Goal: Transaction & Acquisition: Purchase product/service

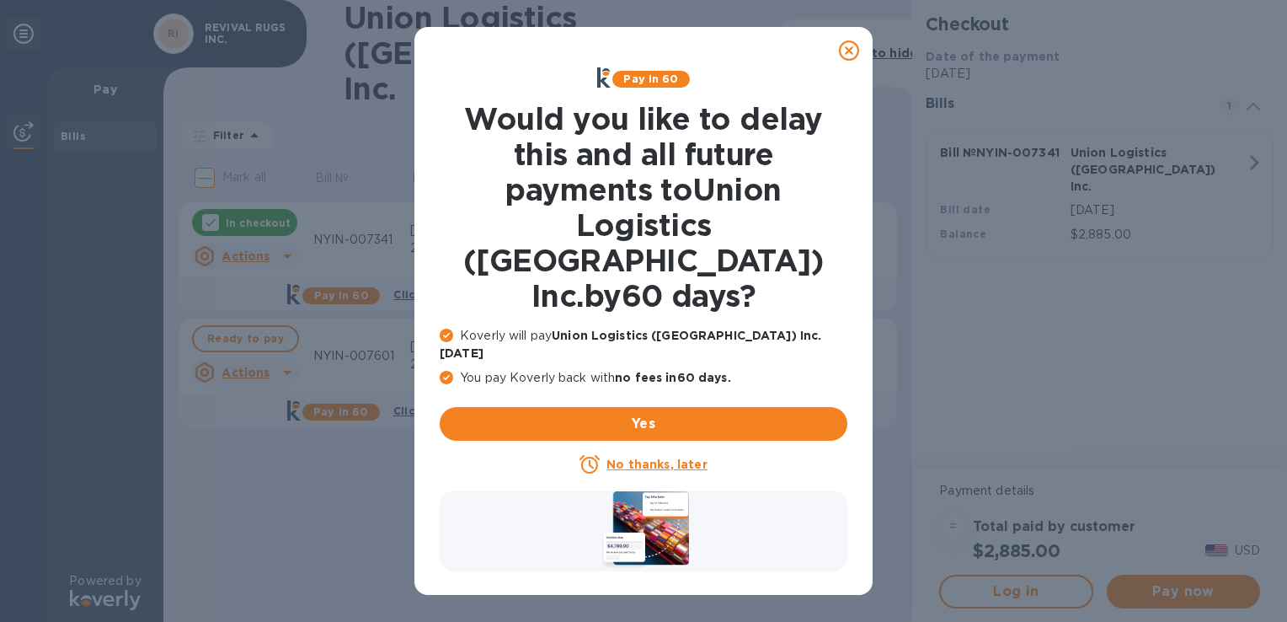
click at [853, 51] on icon at bounding box center [849, 50] width 20 height 20
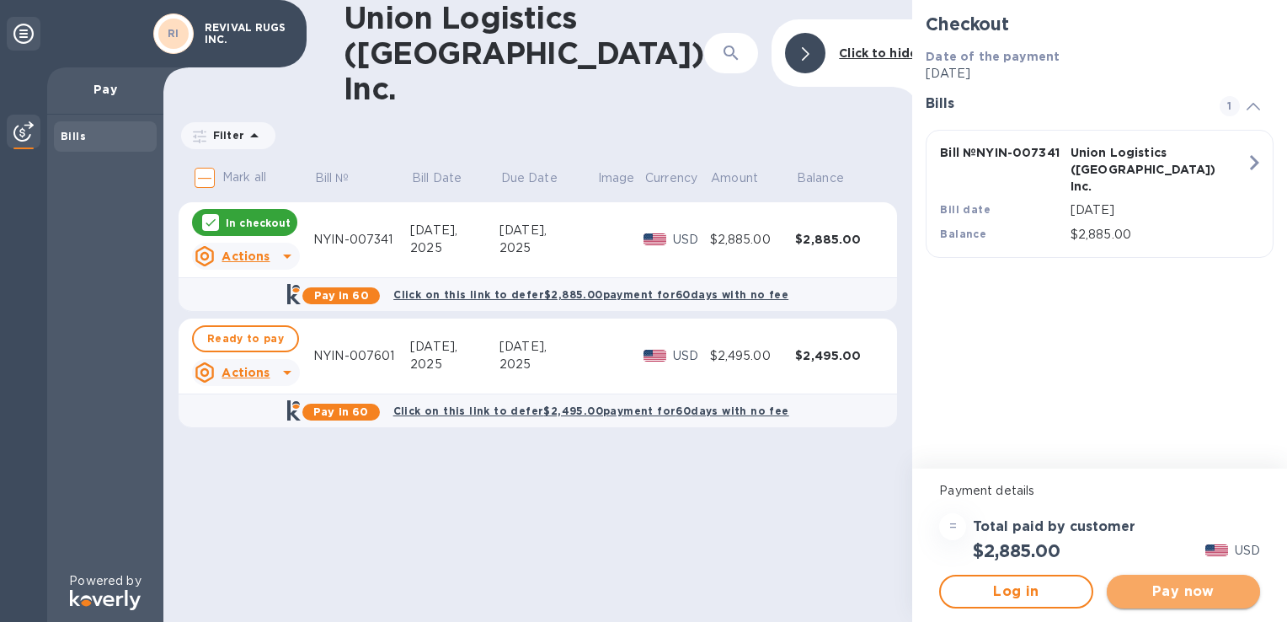
click at [1199, 591] on span "Pay now" at bounding box center [1183, 591] width 126 height 20
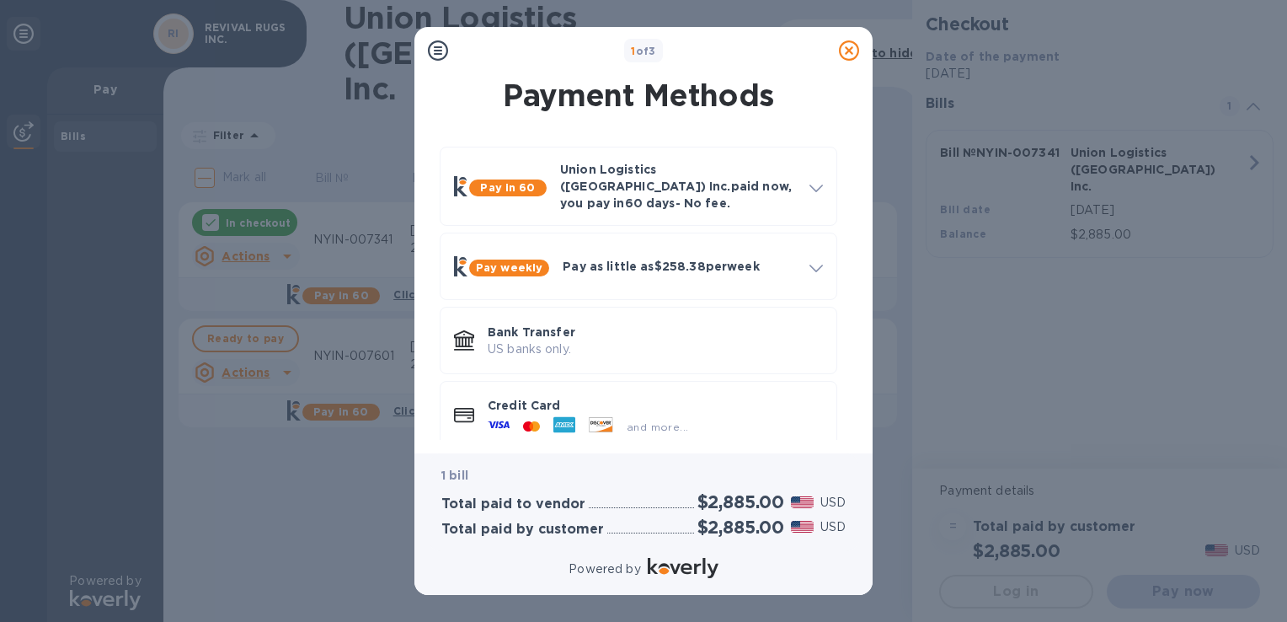
scroll to position [9, 0]
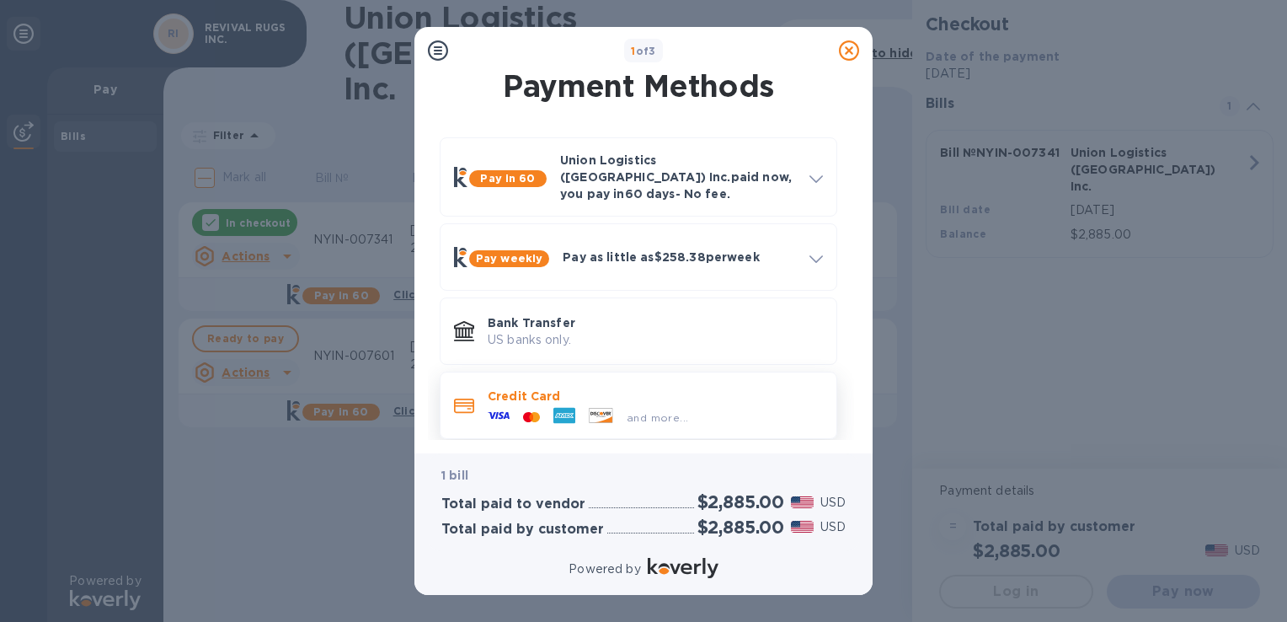
click at [741, 389] on p "Credit Card" at bounding box center [655, 395] width 335 height 17
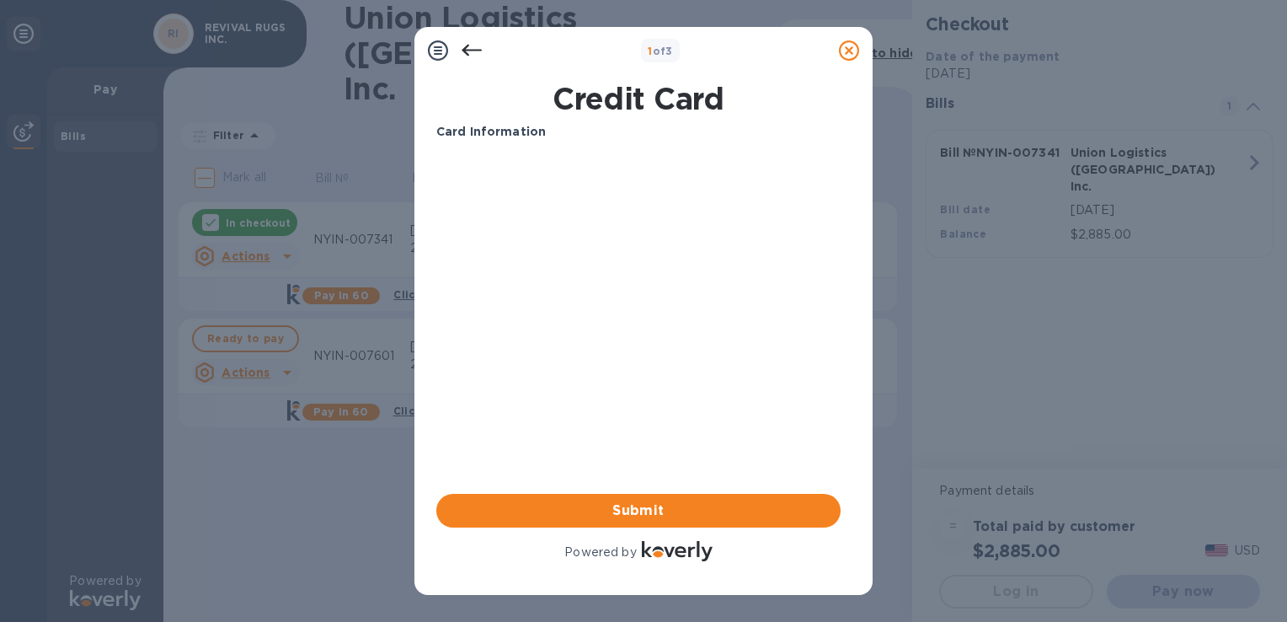
scroll to position [0, 0]
click at [670, 510] on span "Submit" at bounding box center [638, 510] width 377 height 20
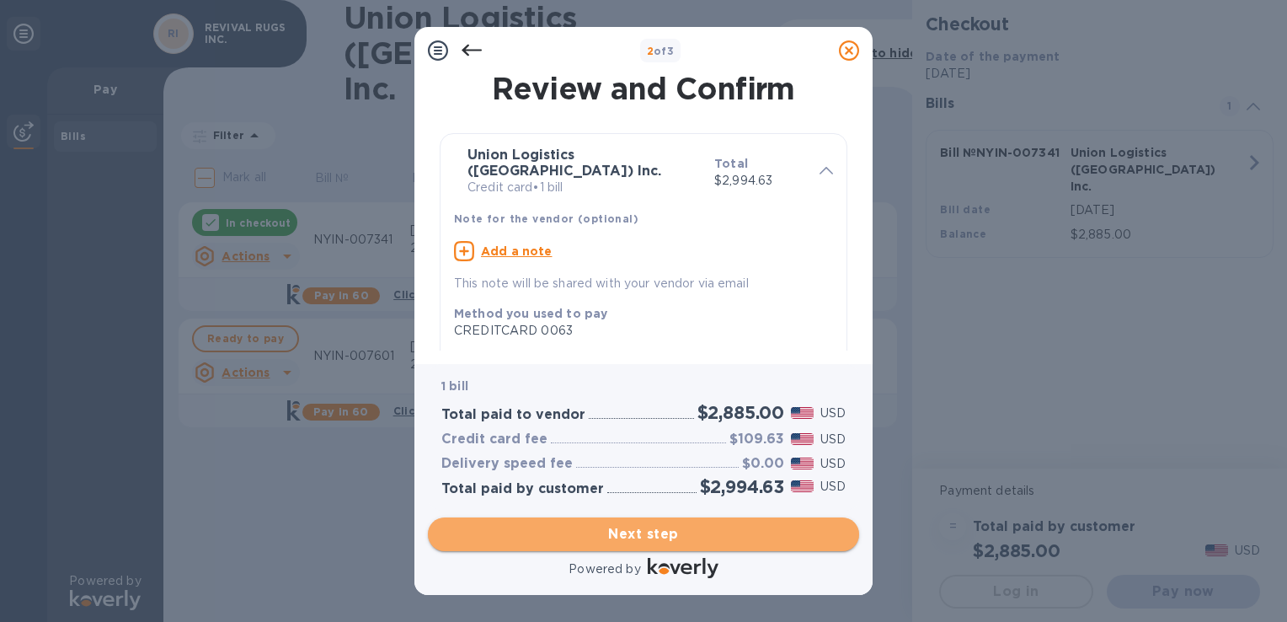
click at [659, 534] on span "Next step" at bounding box center [643, 534] width 404 height 20
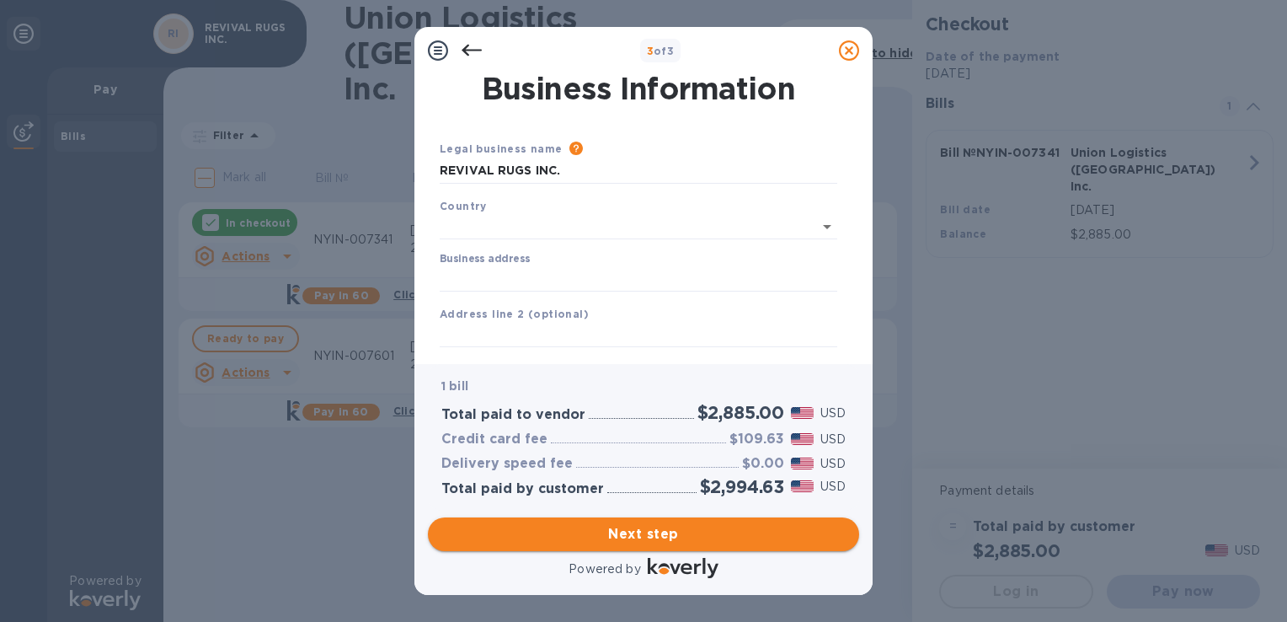
type input "[GEOGRAPHIC_DATA]"
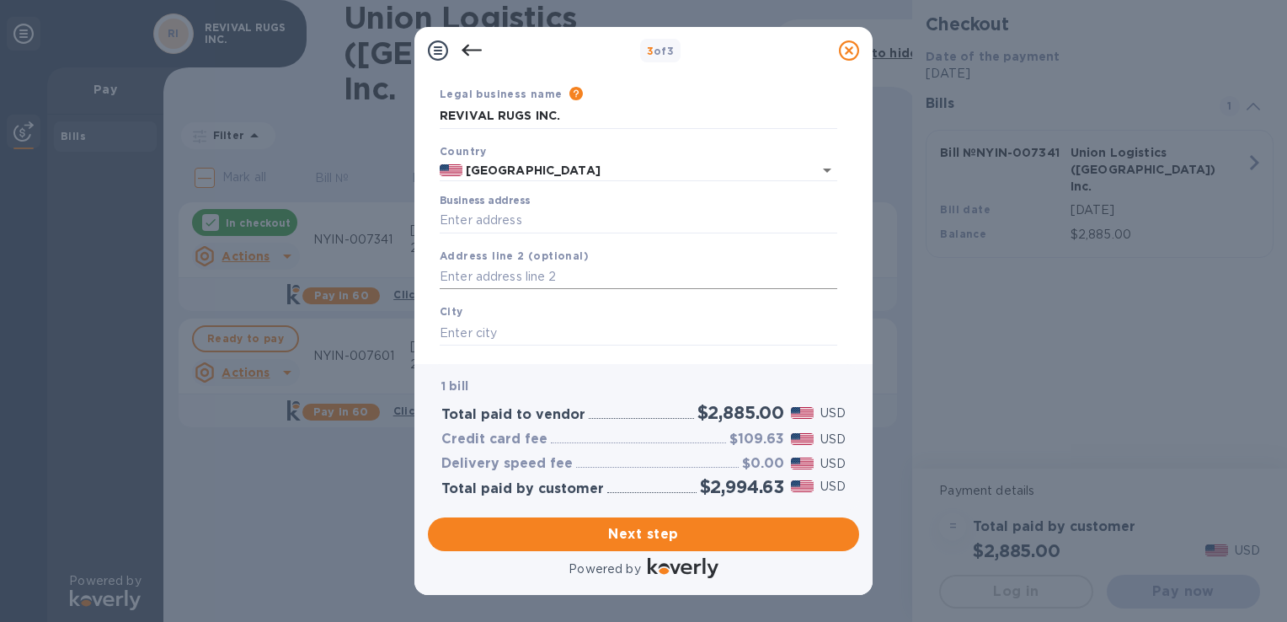
scroll to position [84, 0]
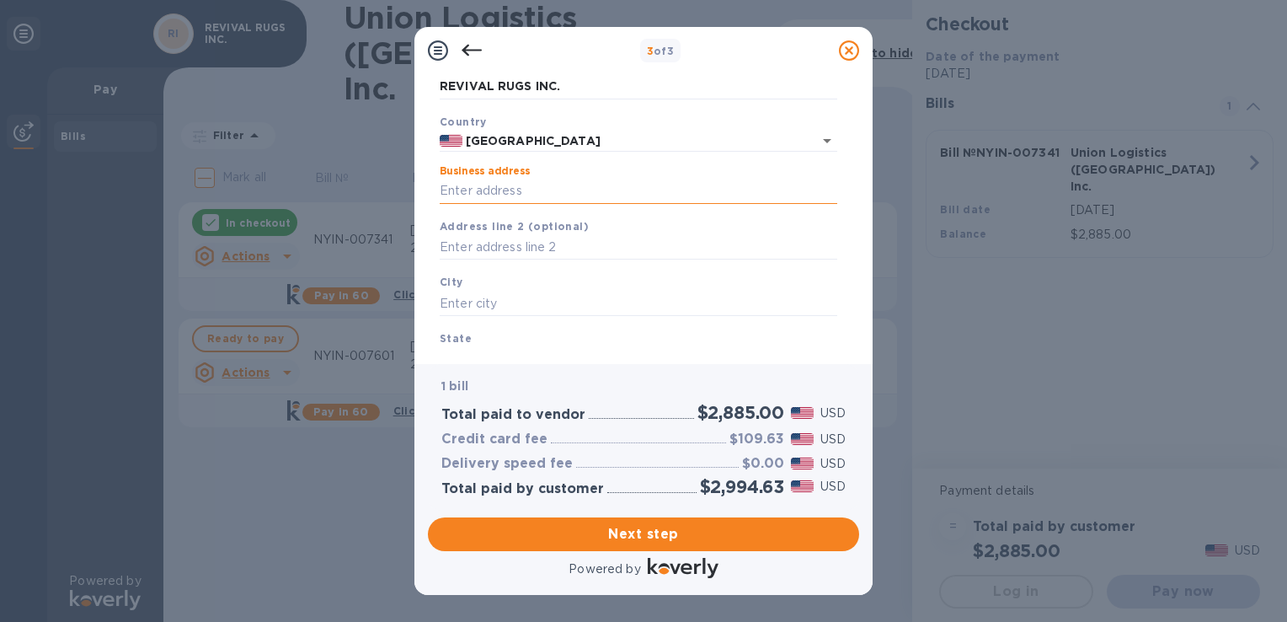
click at [542, 188] on input "Business address" at bounding box center [639, 191] width 398 height 25
type input "[STREET_ADDRESS]"
type input "[GEOGRAPHIC_DATA]"
type input "CA"
type input "94612"
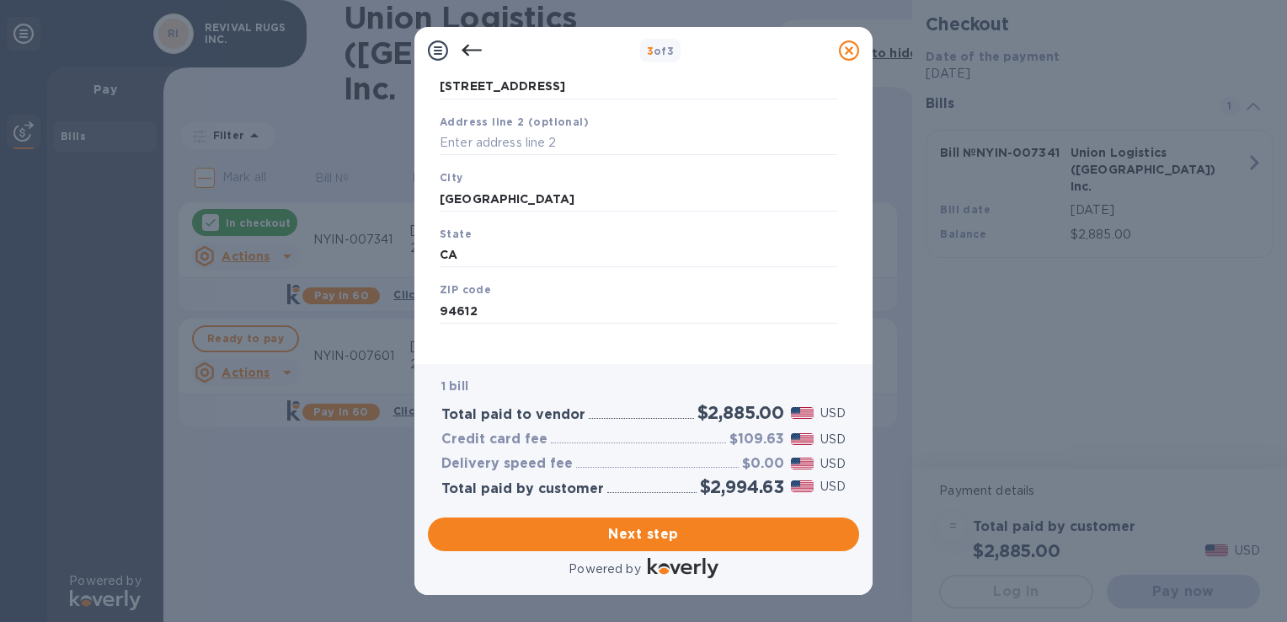
scroll to position [204, 0]
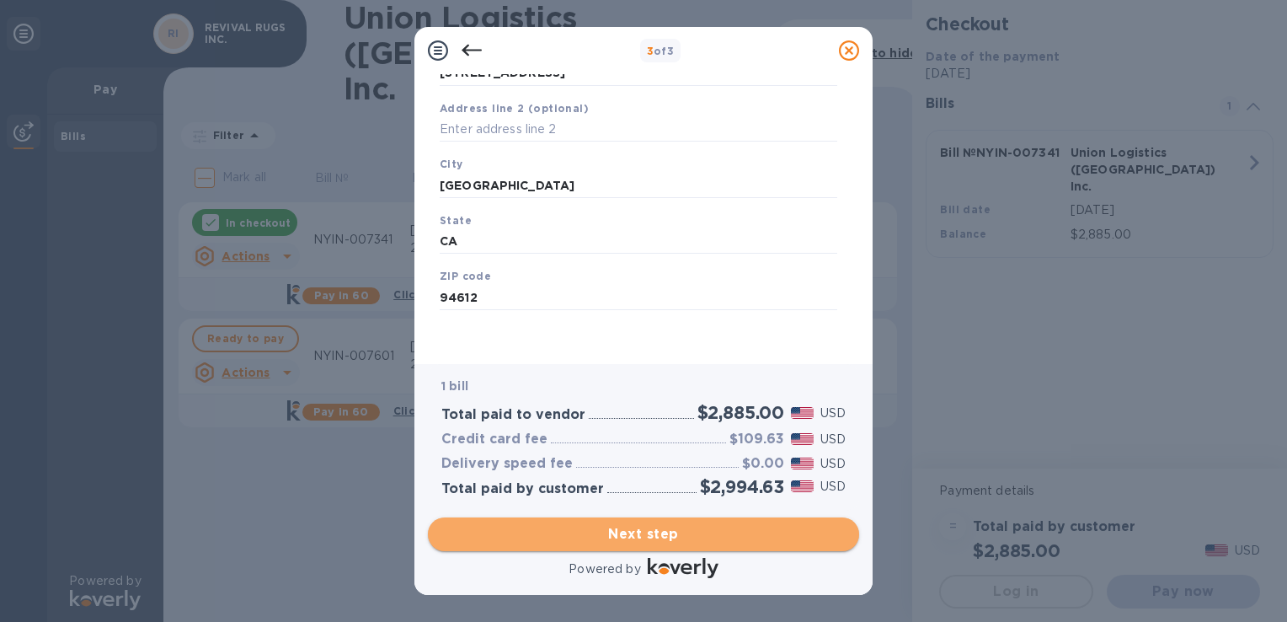
click at [686, 534] on span "Next step" at bounding box center [643, 534] width 404 height 20
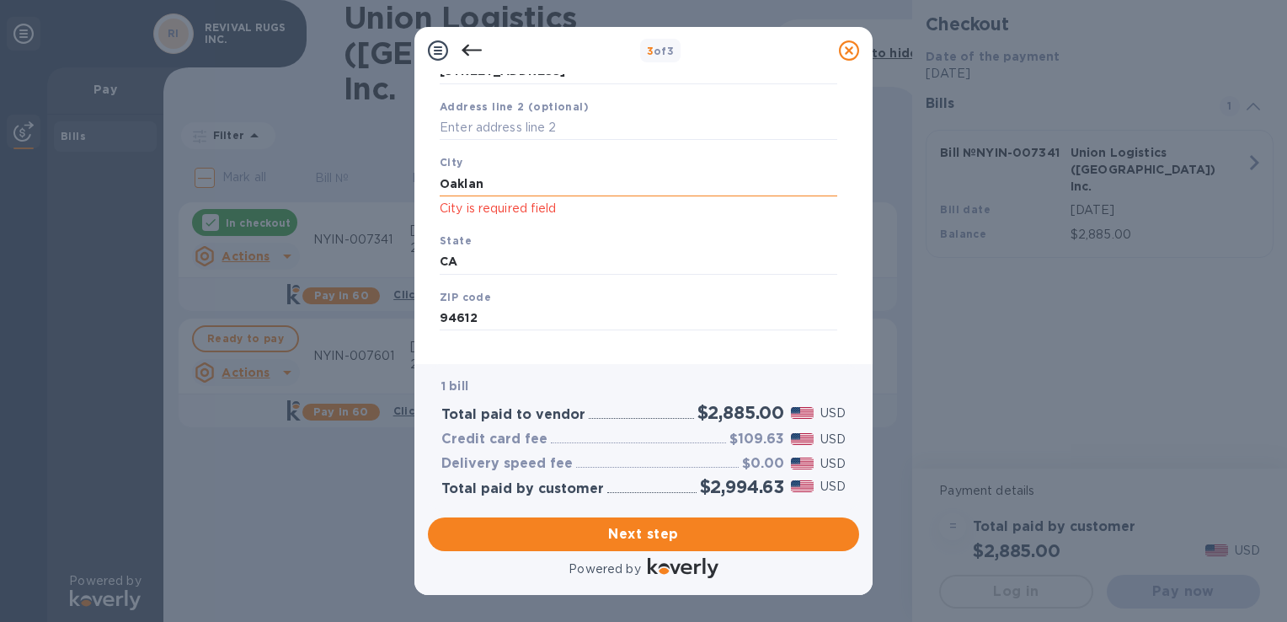
type input "[GEOGRAPHIC_DATA]"
click at [512, 268] on input "CA" at bounding box center [639, 261] width 398 height 25
type input "CA"
click at [522, 312] on input "94612" at bounding box center [639, 318] width 398 height 25
type input "94612"
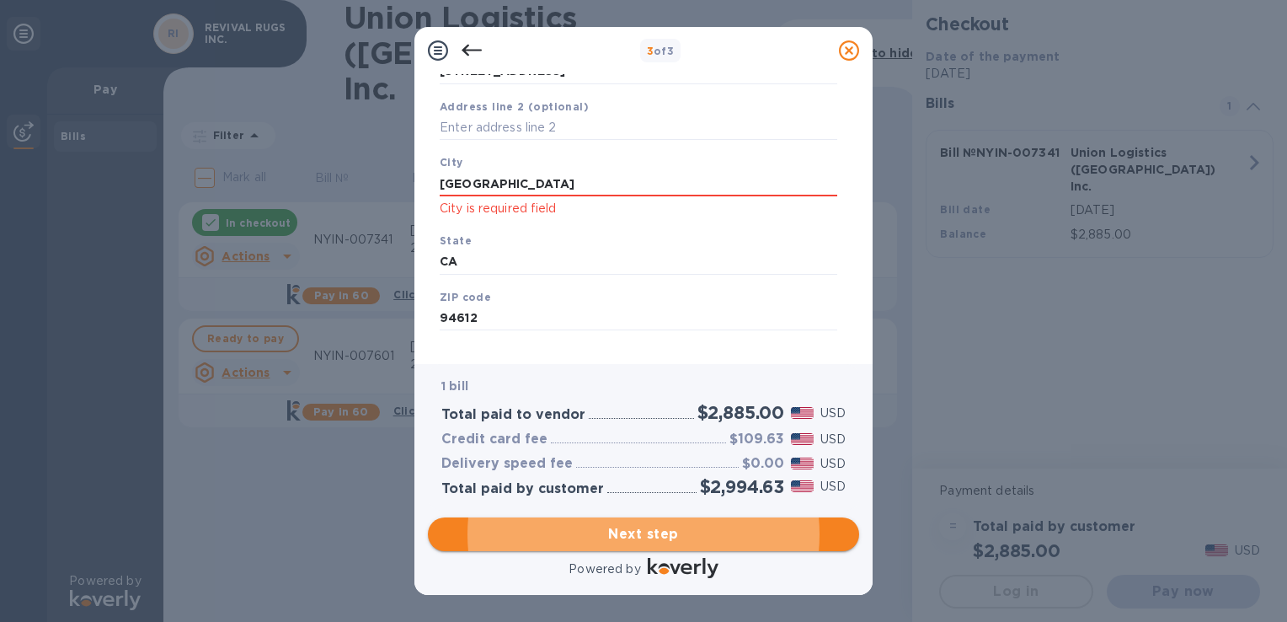
click at [642, 538] on span "Next step" at bounding box center [643, 534] width 404 height 20
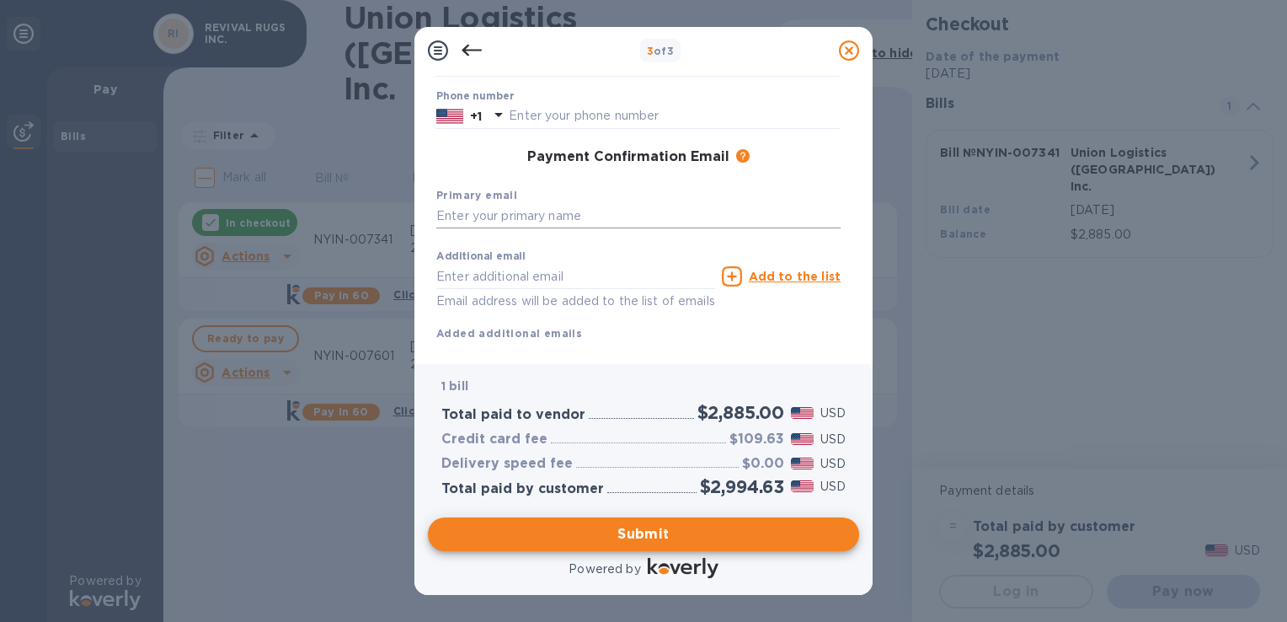
click at [528, 217] on input "text" at bounding box center [638, 216] width 404 height 25
type input "[EMAIL_ADDRESS][DOMAIN_NAME]"
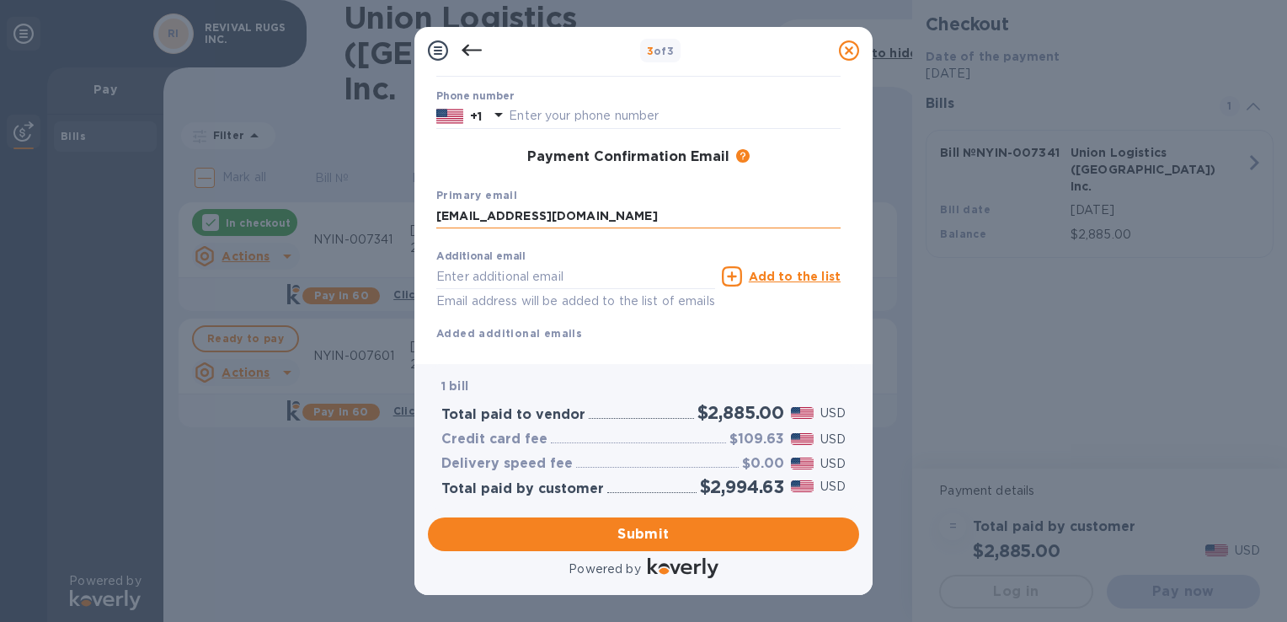
type input "Merve"
type input "Akin"
type input "9012958378"
type input "[EMAIL_ADDRESS][DOMAIN_NAME]"
click at [675, 529] on span "Submit" at bounding box center [643, 534] width 404 height 20
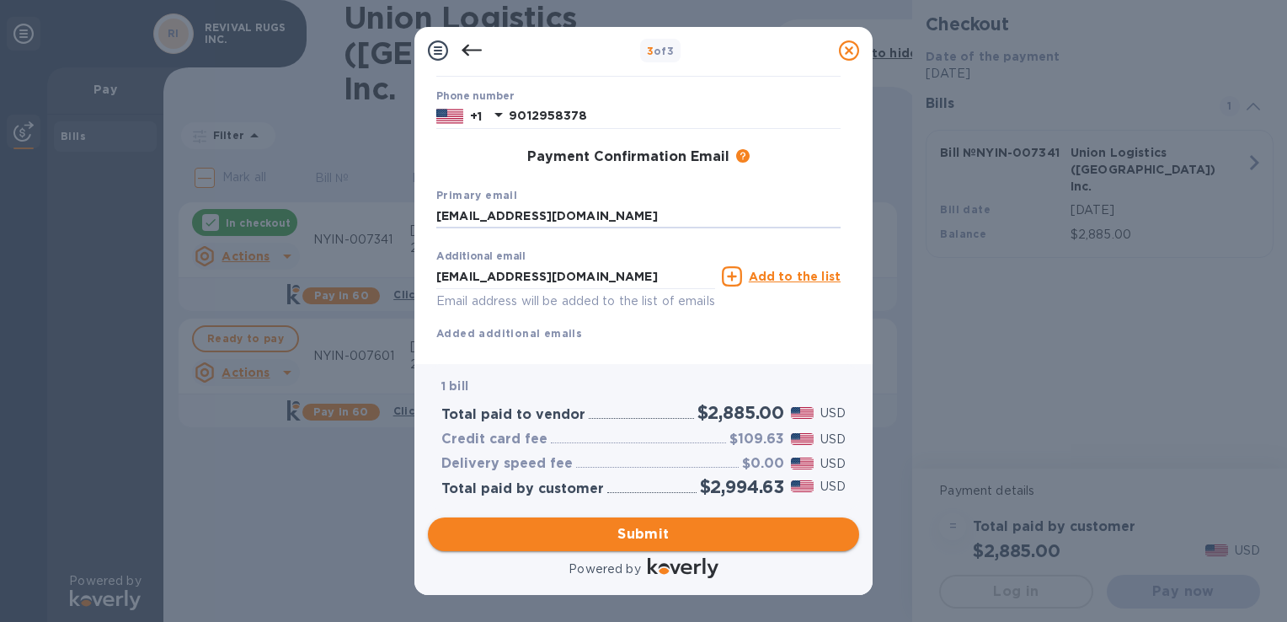
scroll to position [226, 0]
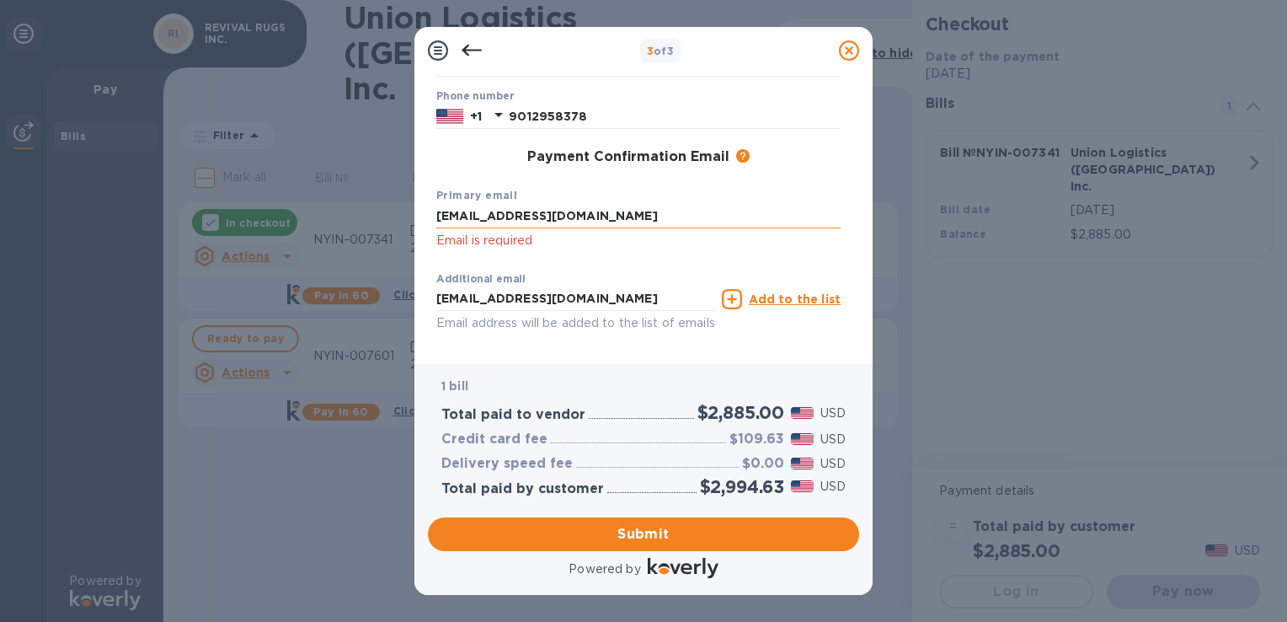
click at [641, 227] on input "[EMAIL_ADDRESS][DOMAIN_NAME]" at bounding box center [638, 216] width 404 height 25
type input "[EMAIL_ADDRESS][DOMAIN_NAME]"
click at [604, 303] on input "[EMAIL_ADDRESS][DOMAIN_NAME]" at bounding box center [575, 298] width 279 height 25
type input "[EMAIL_ADDRESS][DOMAIN_NAME]"
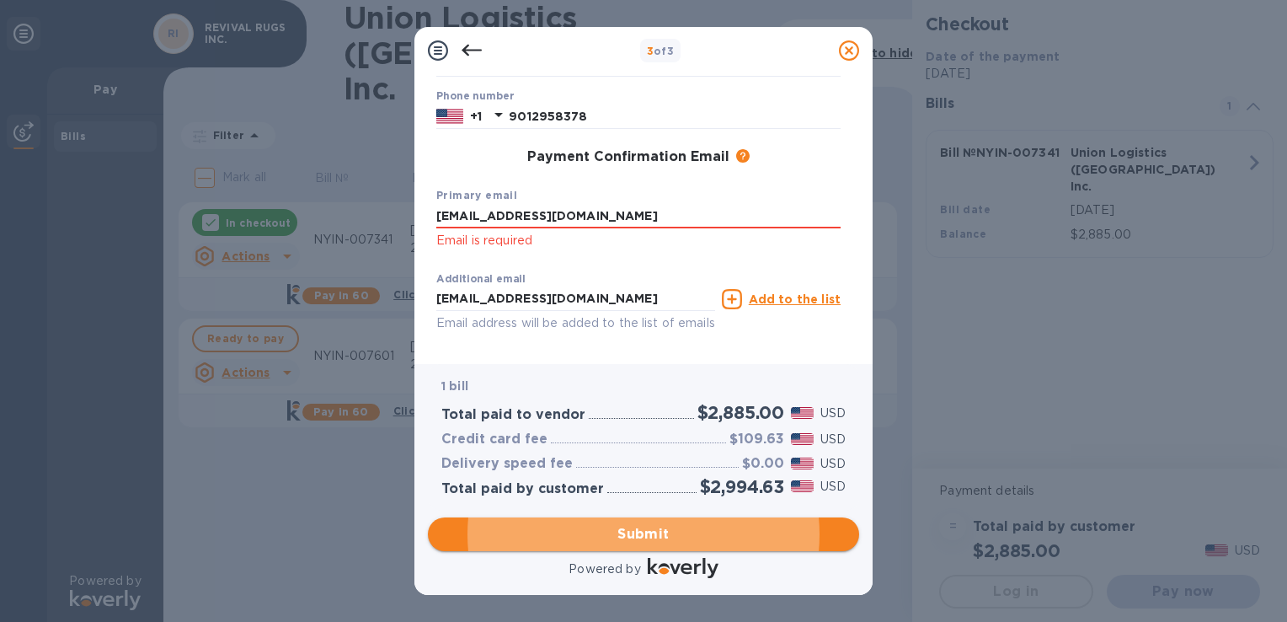
click at [669, 534] on span "Submit" at bounding box center [643, 534] width 404 height 20
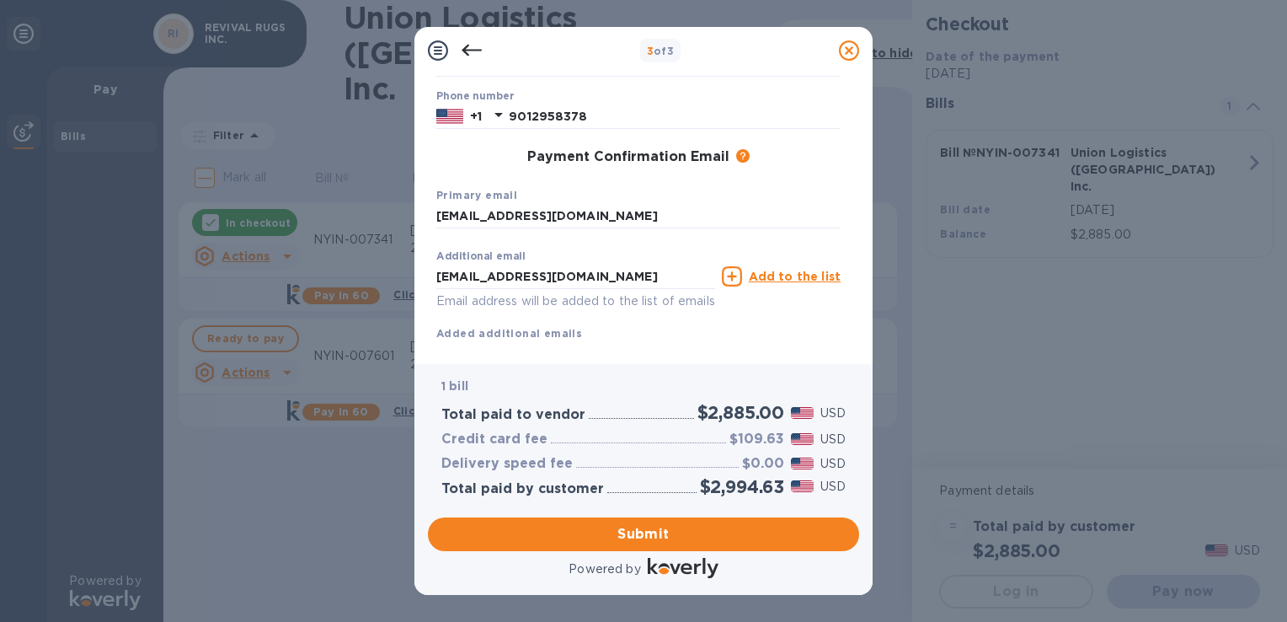
scroll to position [265, 0]
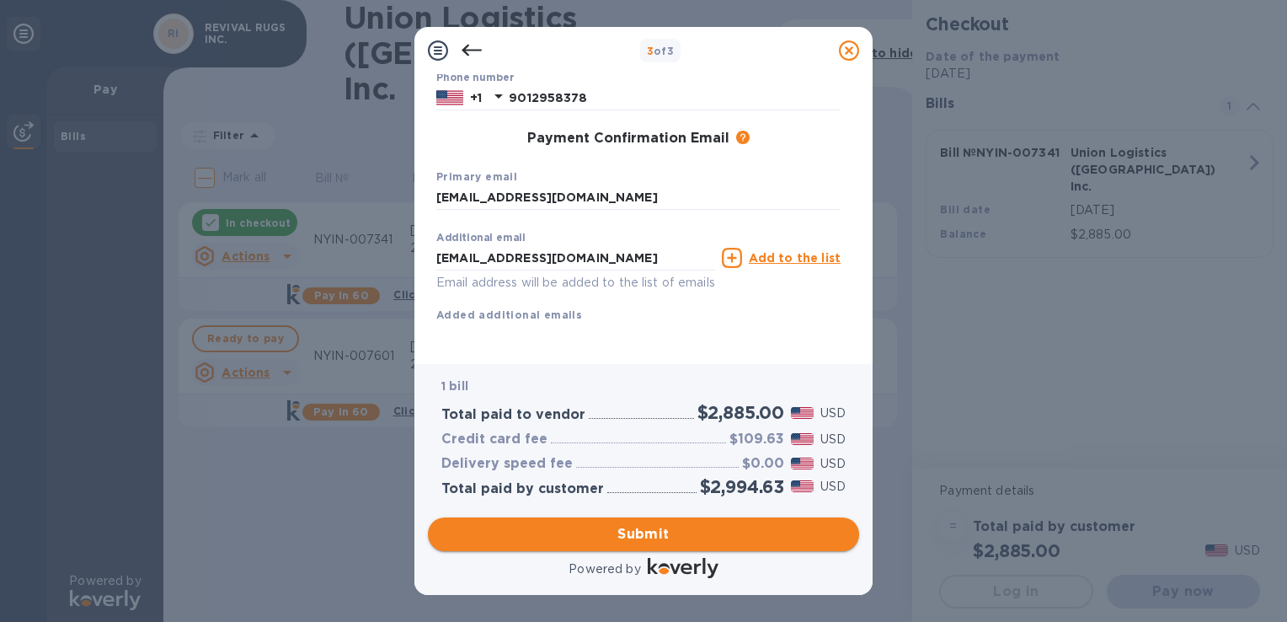
click at [650, 531] on span "Submit" at bounding box center [643, 534] width 404 height 20
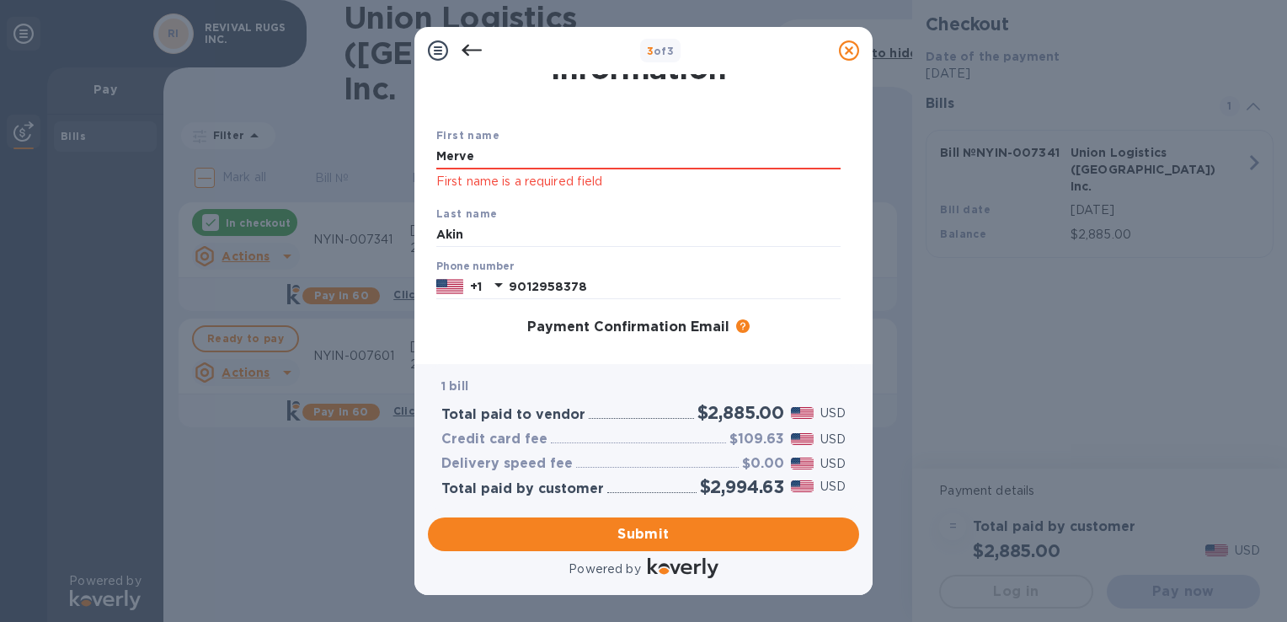
scroll to position [0, 0]
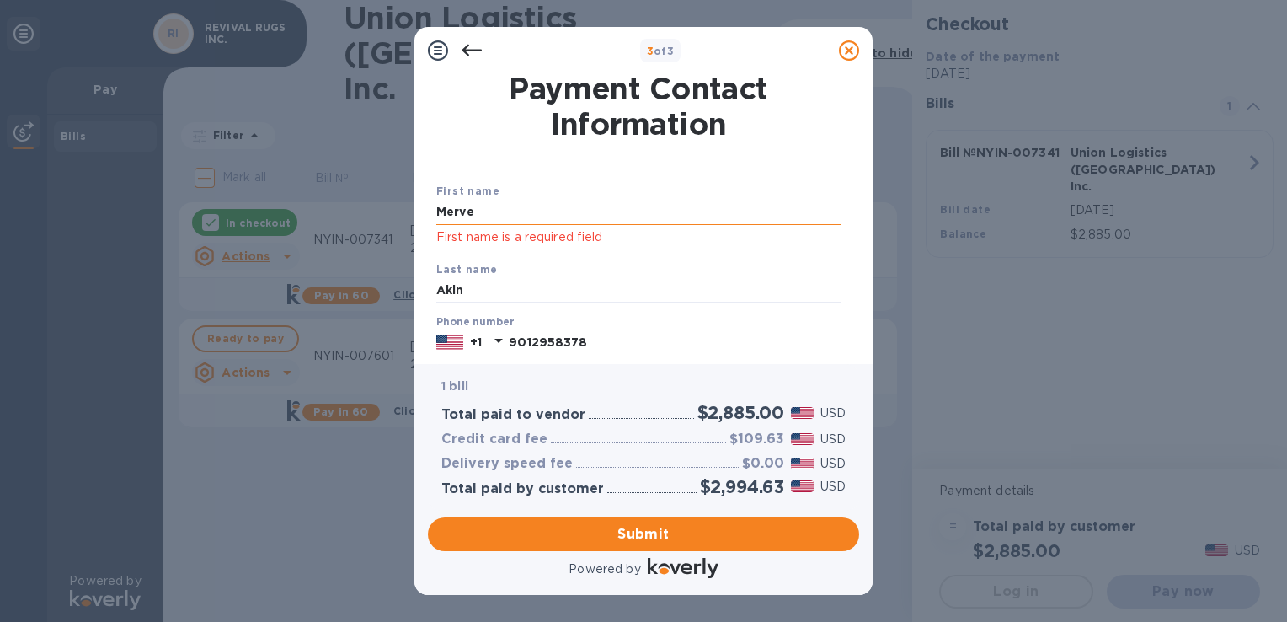
click at [492, 216] on input "Merve" at bounding box center [638, 212] width 404 height 25
click at [525, 172] on div "First name Merve First name is a required field Last name [PERSON_NAME] Phone n…" at bounding box center [638, 361] width 411 height 419
click at [505, 221] on input "Merve" at bounding box center [638, 212] width 404 height 25
type input "Merve"
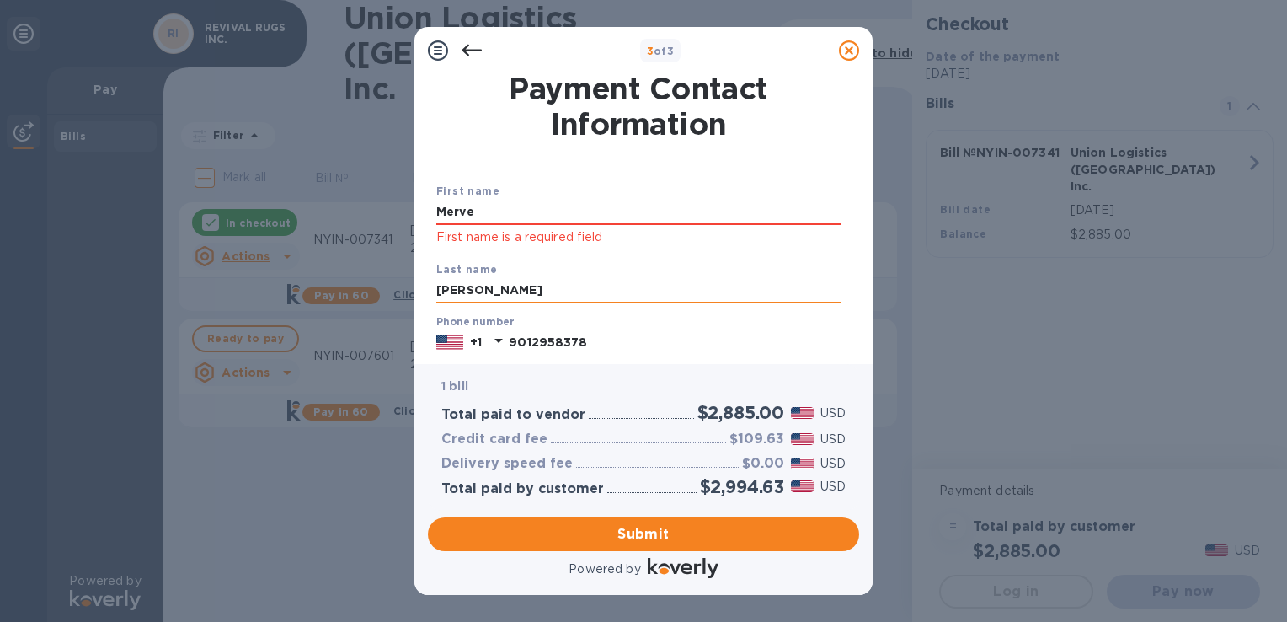
type input "Akin"
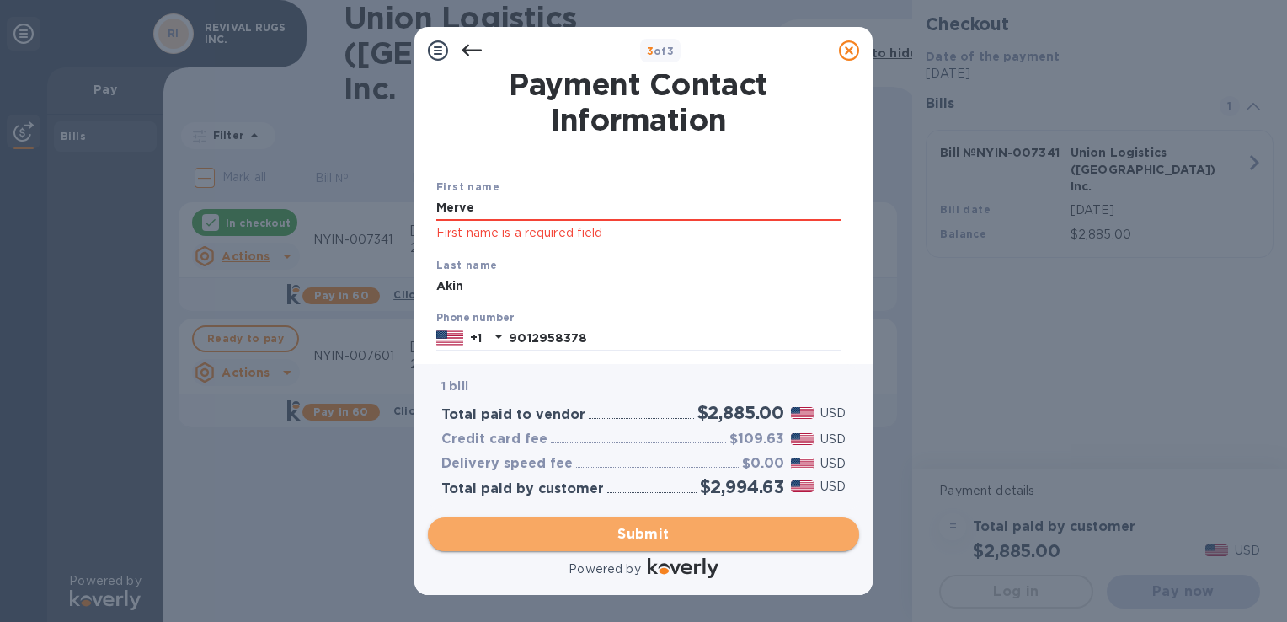
click at [664, 534] on span "Submit" at bounding box center [643, 534] width 404 height 20
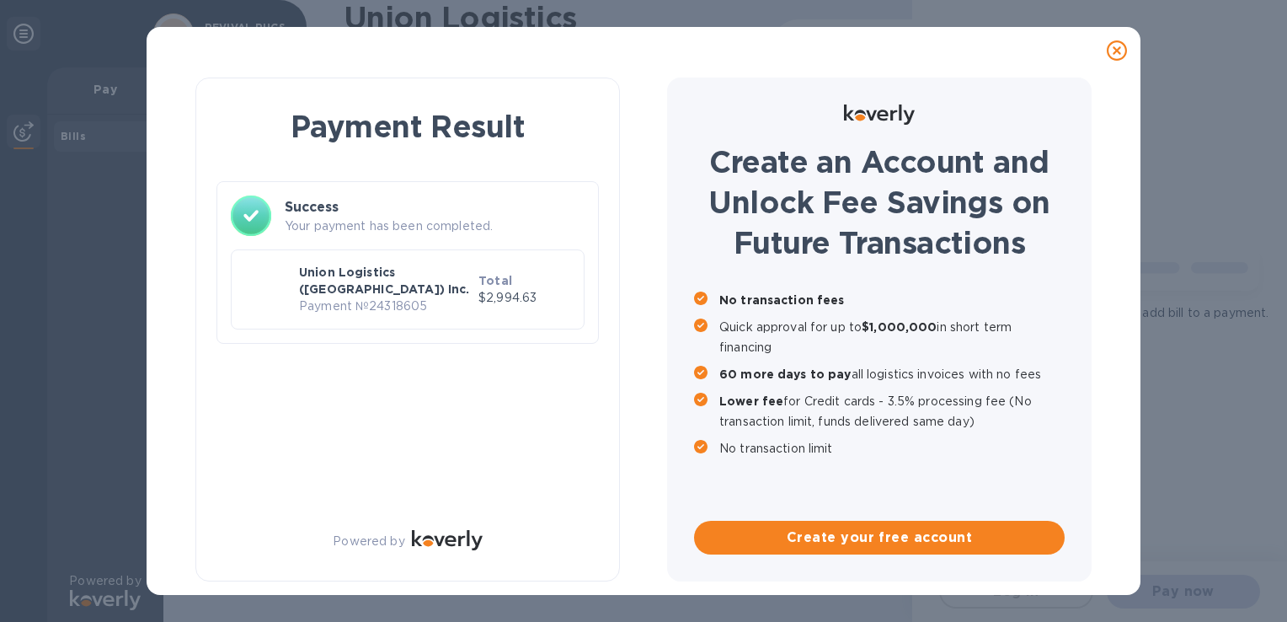
scroll to position [0, 0]
checkbox input "true"
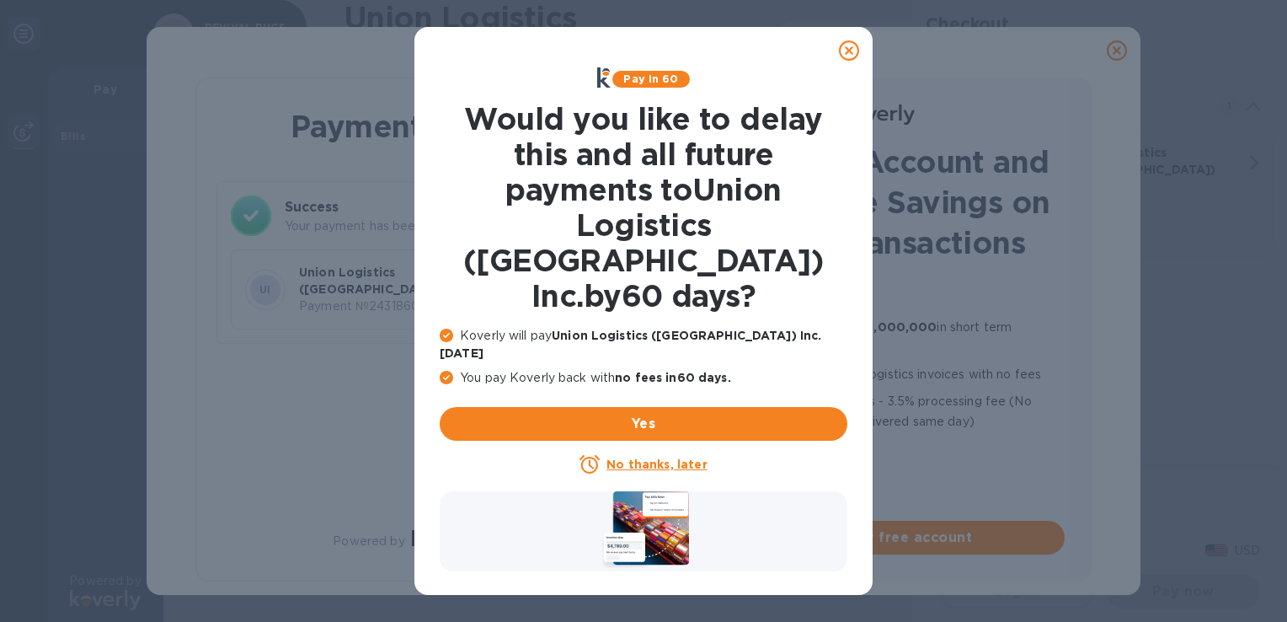
click at [849, 49] on icon at bounding box center [849, 50] width 20 height 20
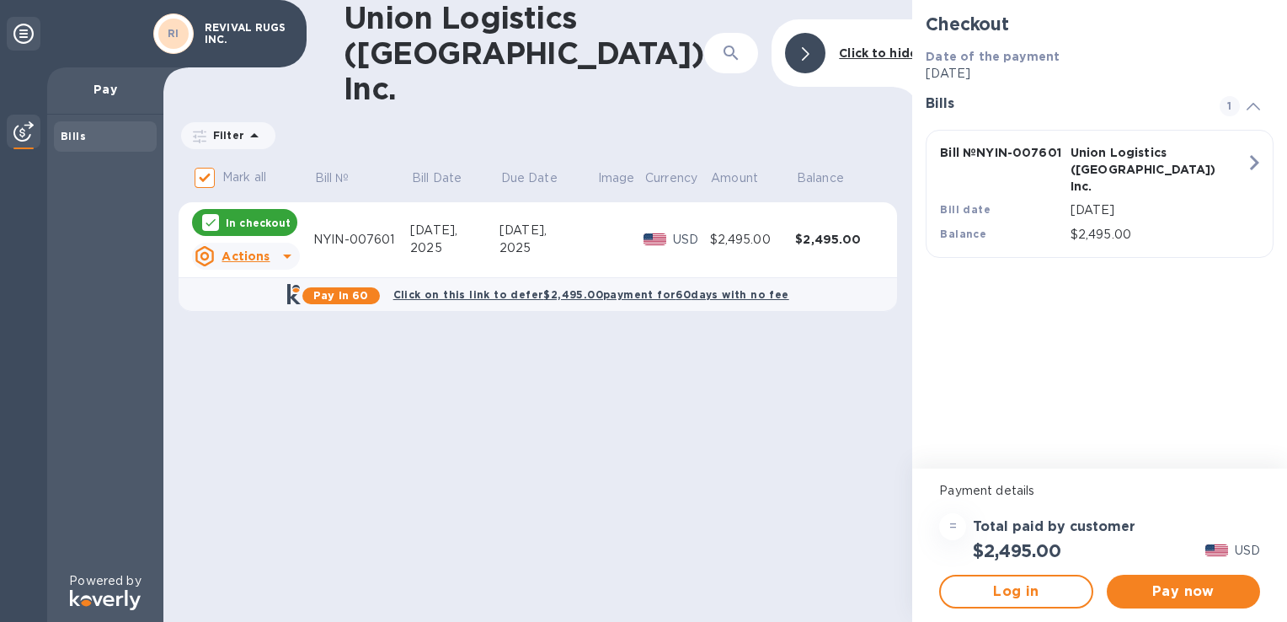
click at [365, 231] on div "NYIN-007601" at bounding box center [361, 240] width 97 height 18
click at [1171, 592] on span "Pay now" at bounding box center [1183, 591] width 126 height 20
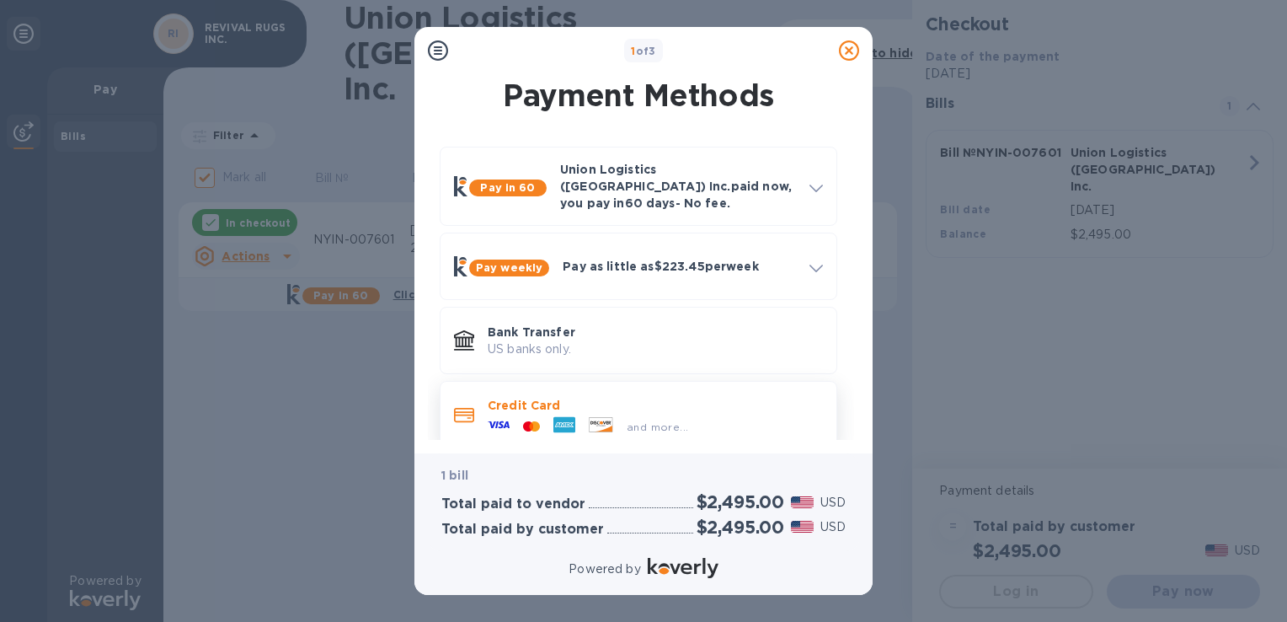
scroll to position [9, 0]
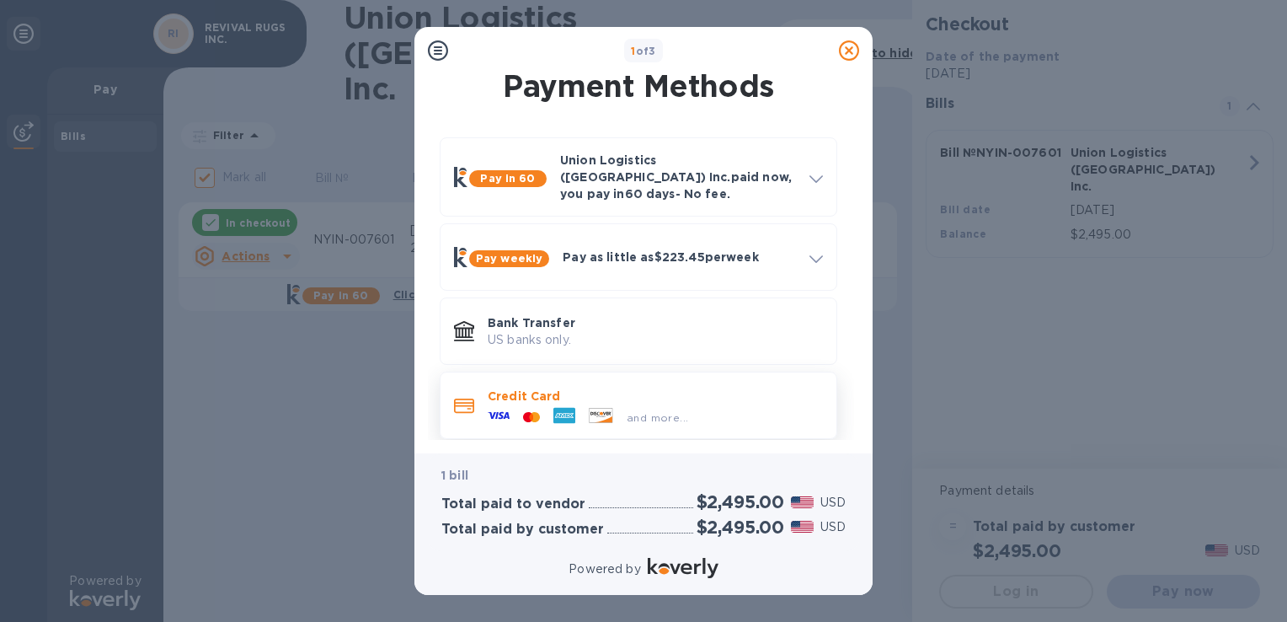
click at [670, 387] on p "Credit Card" at bounding box center [655, 395] width 335 height 17
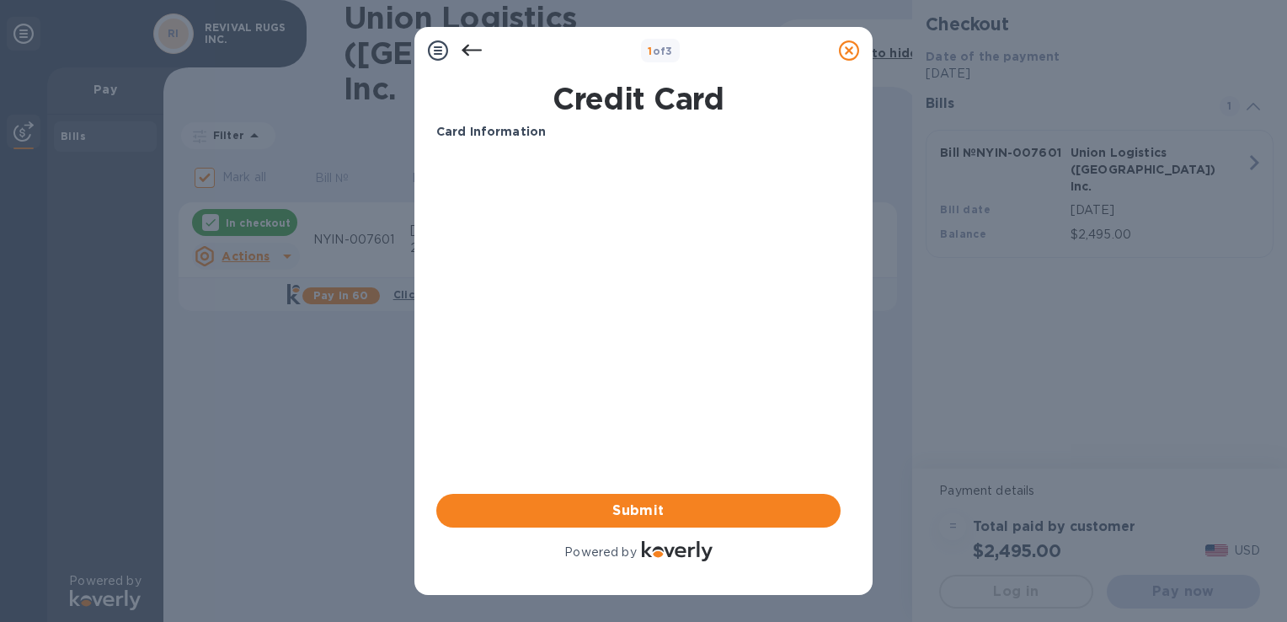
scroll to position [0, 0]
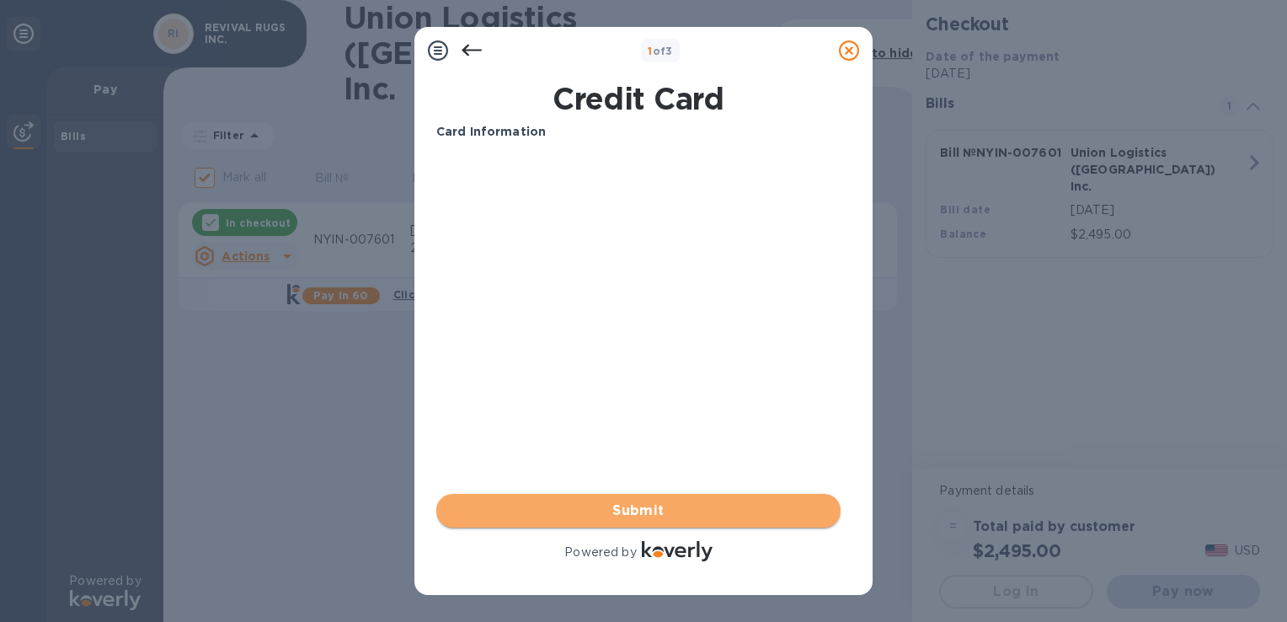
click at [619, 515] on span "Submit" at bounding box center [638, 510] width 377 height 20
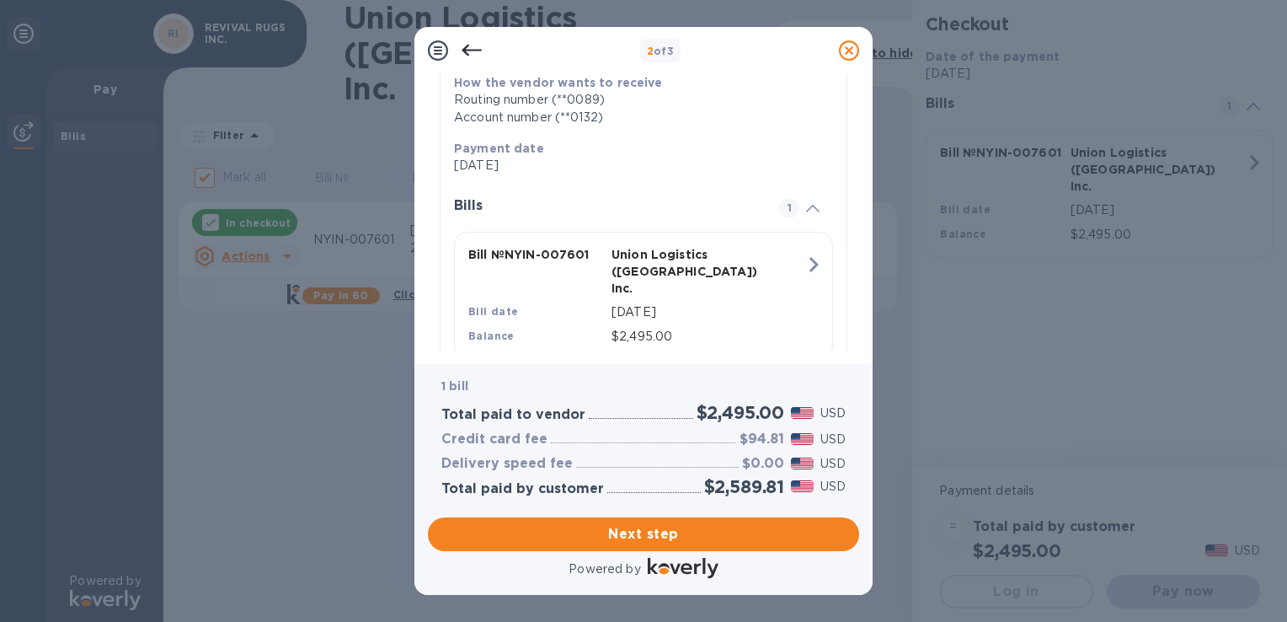
scroll to position [299, 0]
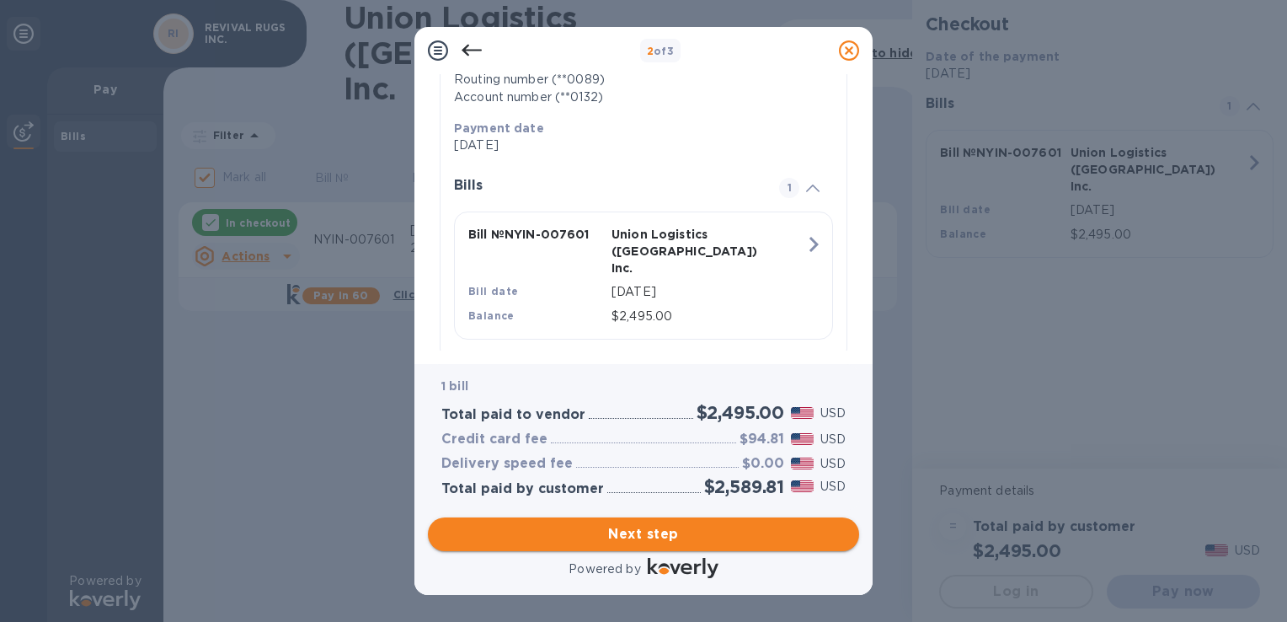
click at [740, 532] on span "Next step" at bounding box center [643, 534] width 404 height 20
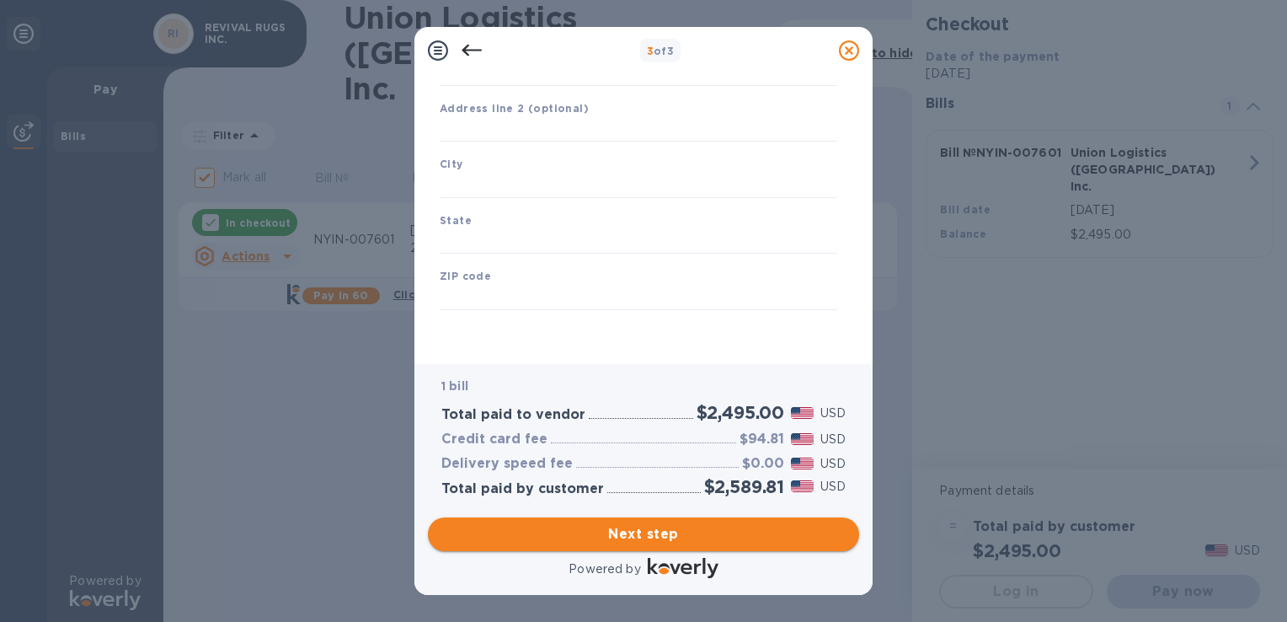
type input "[GEOGRAPHIC_DATA]"
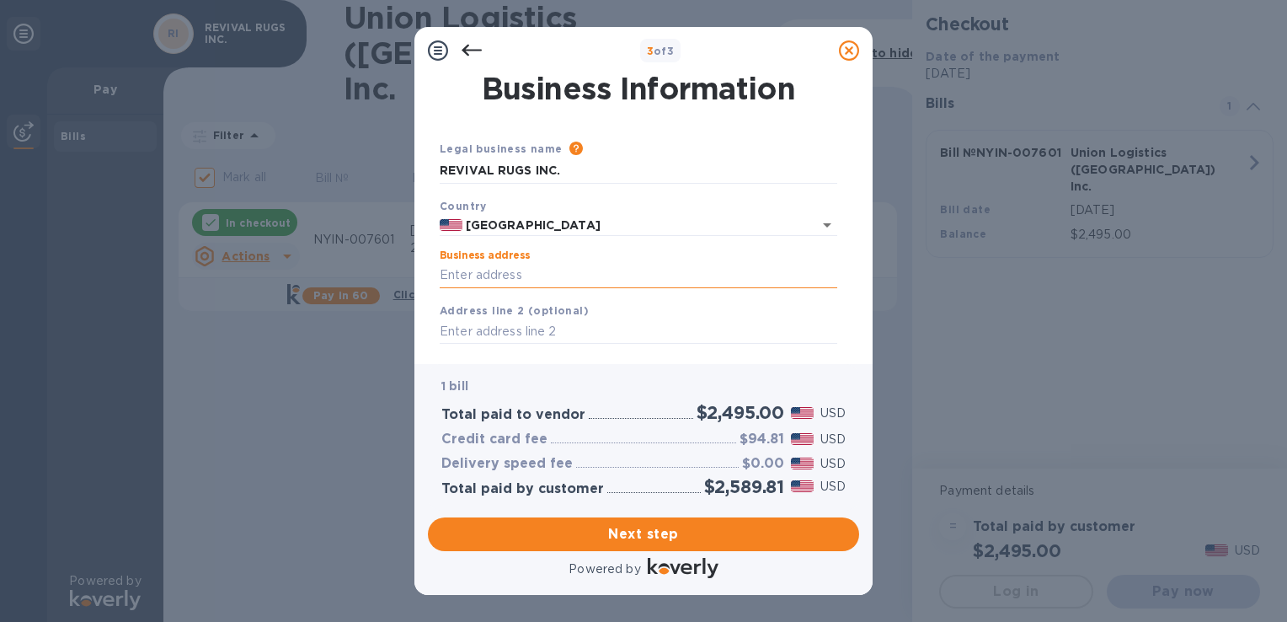
click at [630, 265] on input "Business address" at bounding box center [639, 275] width 398 height 25
type input "[STREET_ADDRESS]"
type input "[GEOGRAPHIC_DATA]"
type input "CA"
type input "94612"
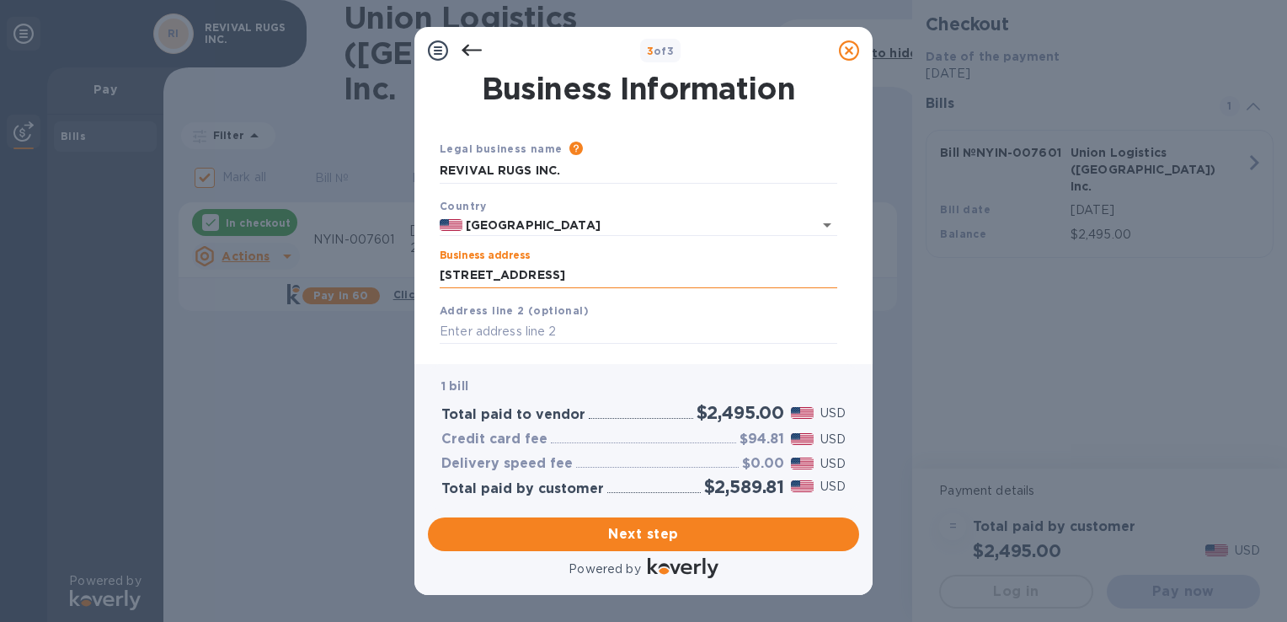
type input "[STREET_ADDRESS]"
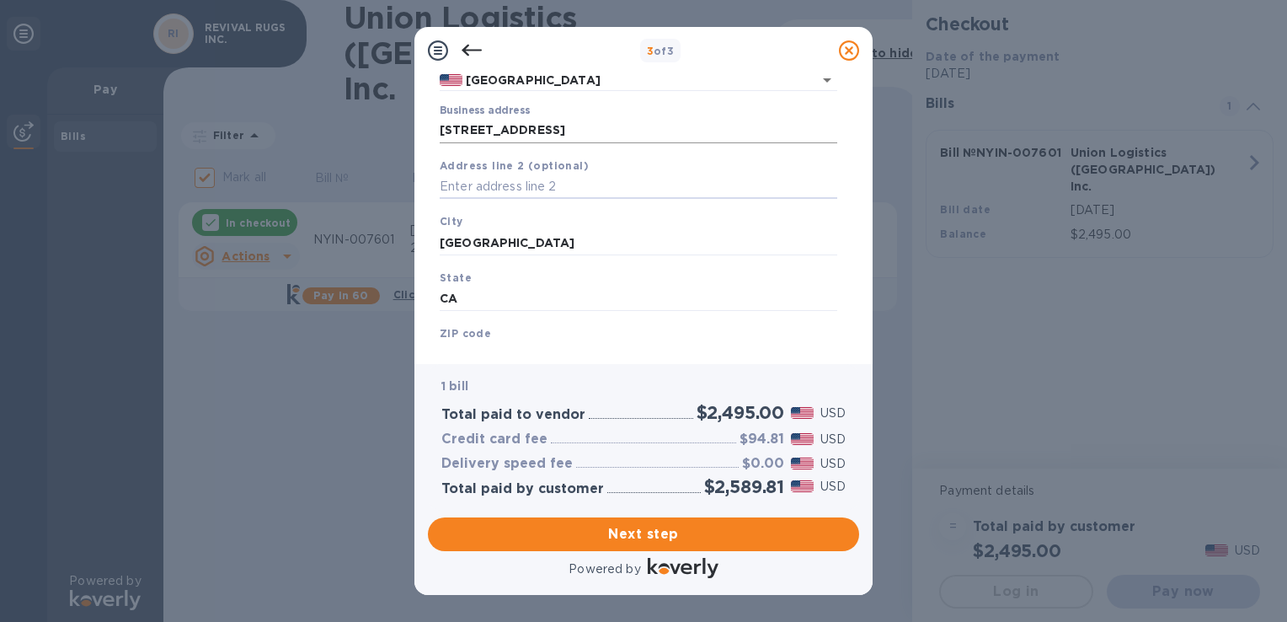
scroll to position [168, 0]
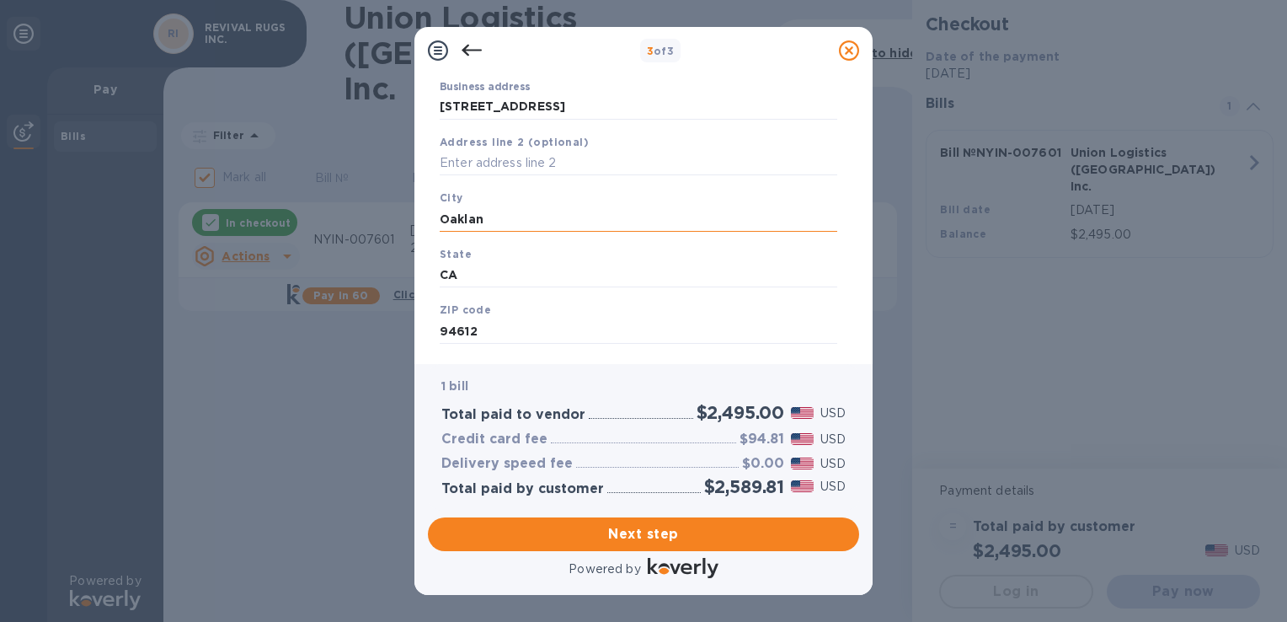
type input "[GEOGRAPHIC_DATA]"
click at [545, 276] on input "CA" at bounding box center [639, 275] width 398 height 25
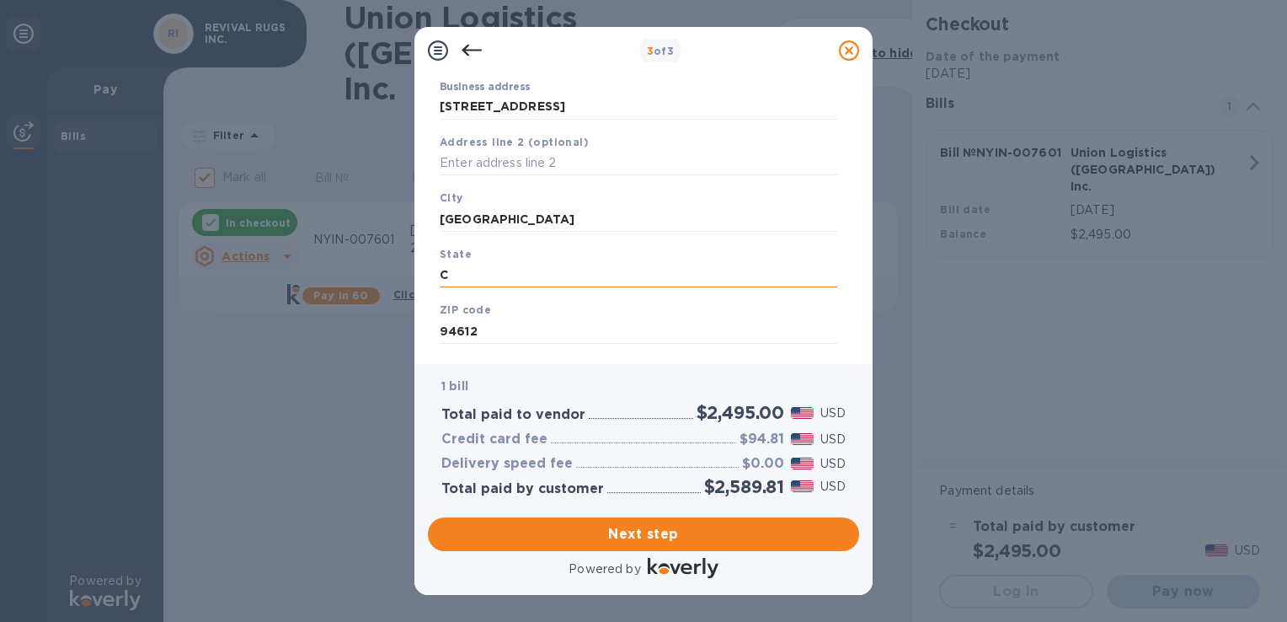
type input "CA"
click at [553, 333] on input "94612" at bounding box center [639, 330] width 398 height 25
type input "94612"
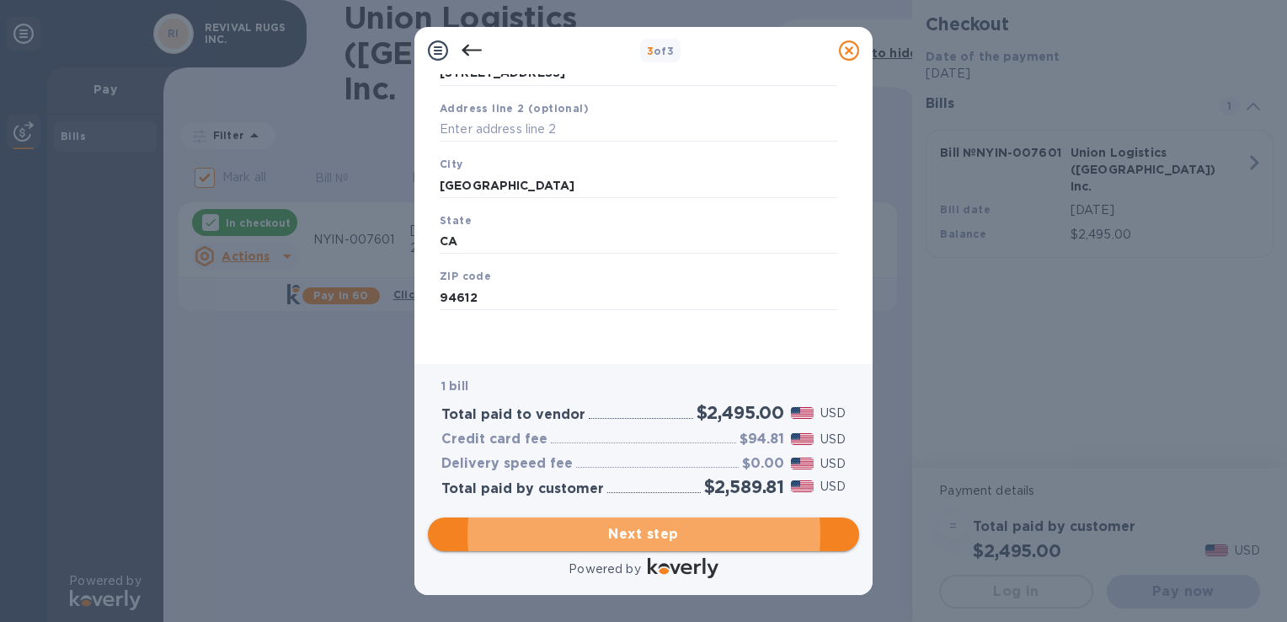
scroll to position [204, 0]
click at [691, 534] on span "Next step" at bounding box center [643, 534] width 404 height 20
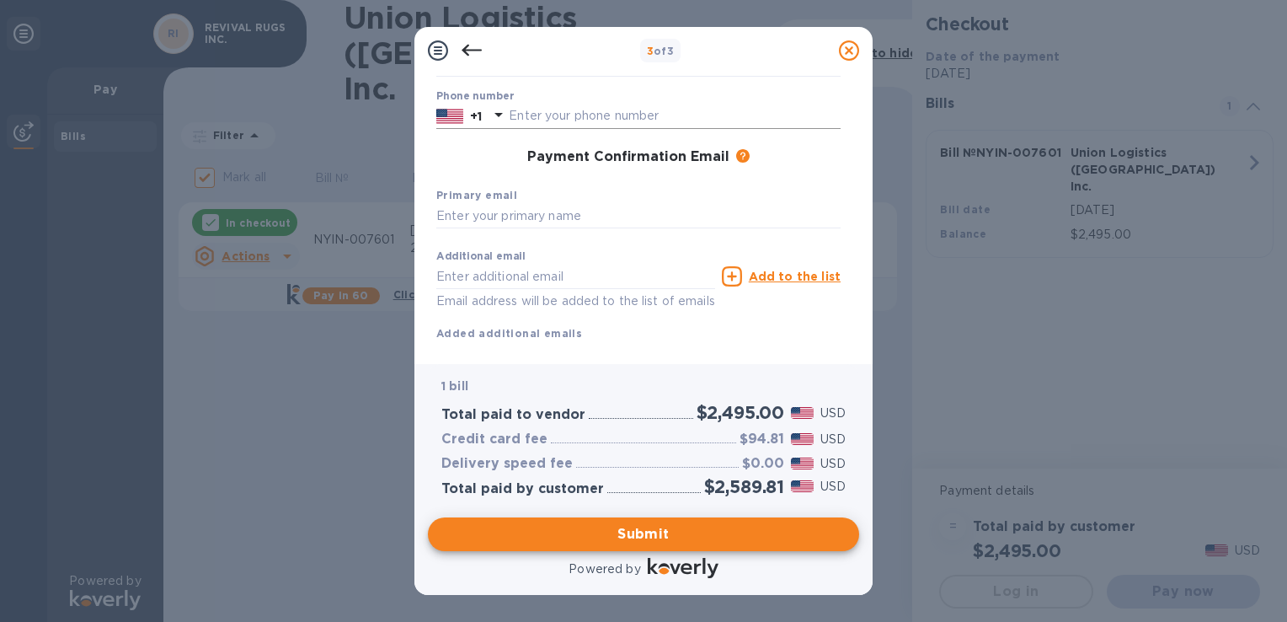
click at [602, 116] on input "text" at bounding box center [675, 116] width 332 height 25
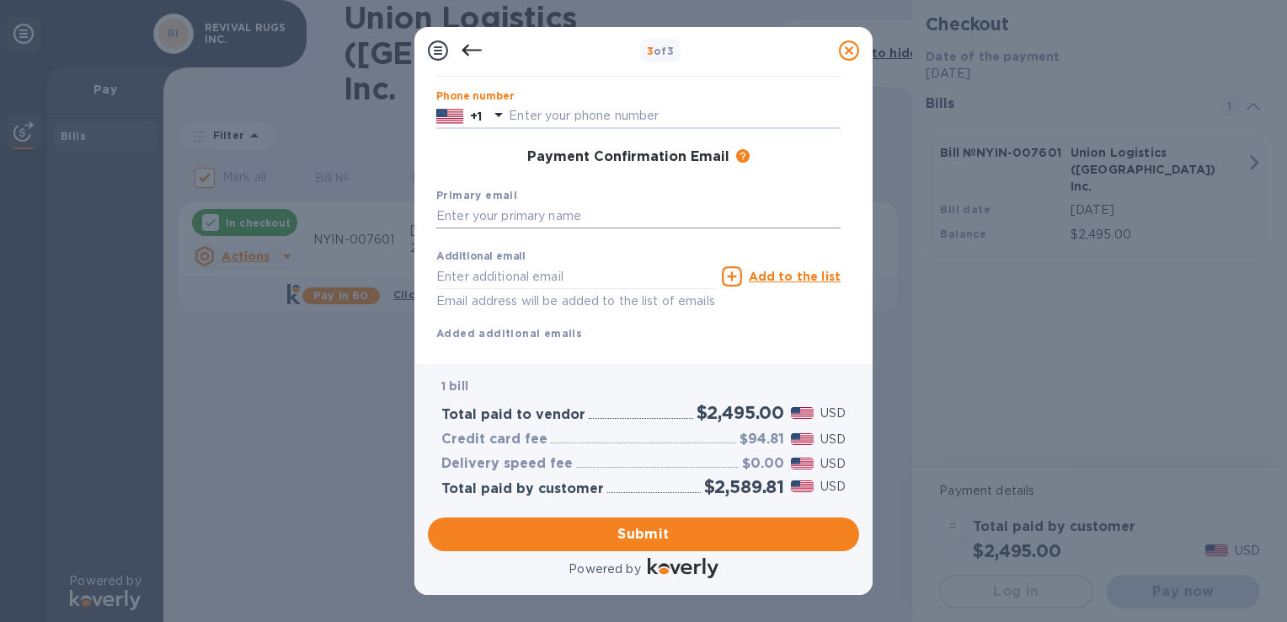
click at [512, 213] on input "text" at bounding box center [638, 216] width 404 height 25
type input "[EMAIL_ADDRESS][DOMAIN_NAME]"
type input "Merve"
type input "Akin"
type input "9012958378"
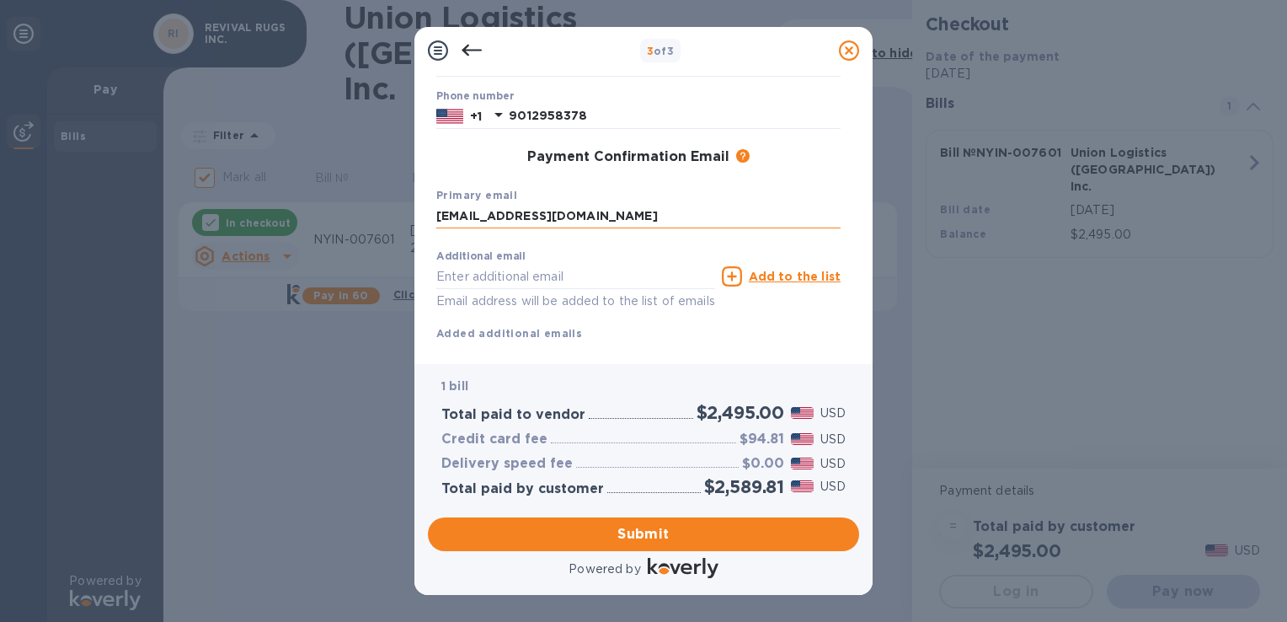
type input "[EMAIL_ADDRESS][DOMAIN_NAME]"
click at [624, 115] on input "9012958378" at bounding box center [675, 116] width 332 height 25
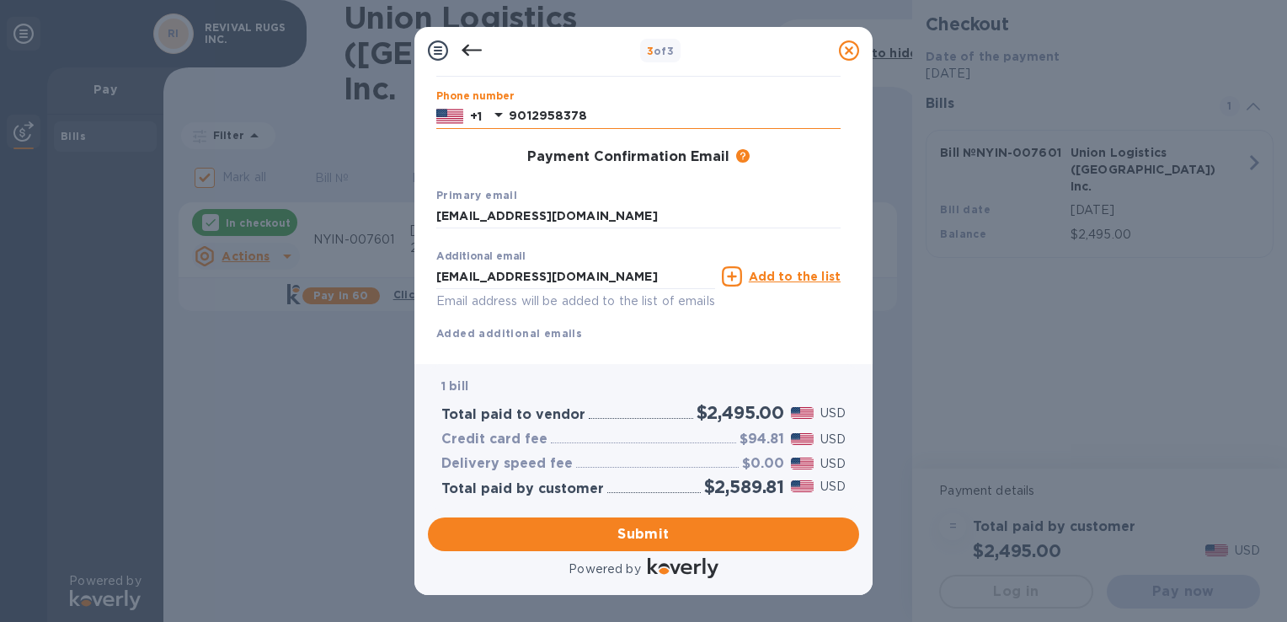
click at [633, 119] on input "9012958378" at bounding box center [675, 116] width 332 height 25
click at [512, 172] on div "Payment Confirmation Email The added email addresses will be used to send the p…" at bounding box center [639, 157] width 418 height 30
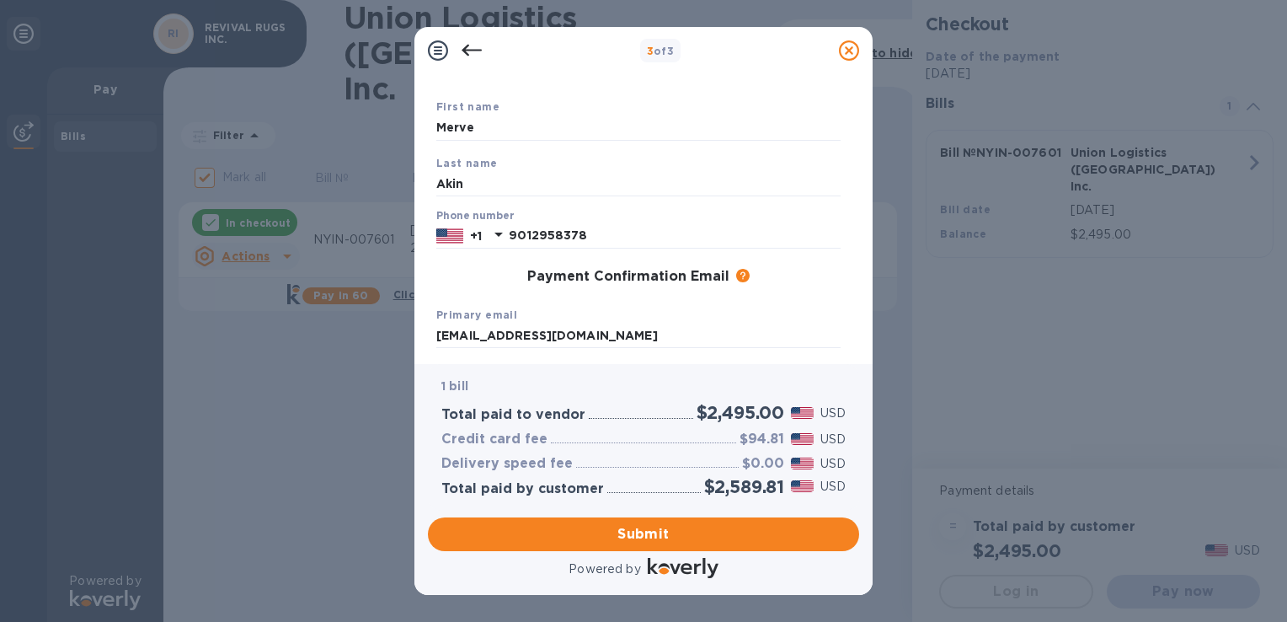
scroll to position [61, 0]
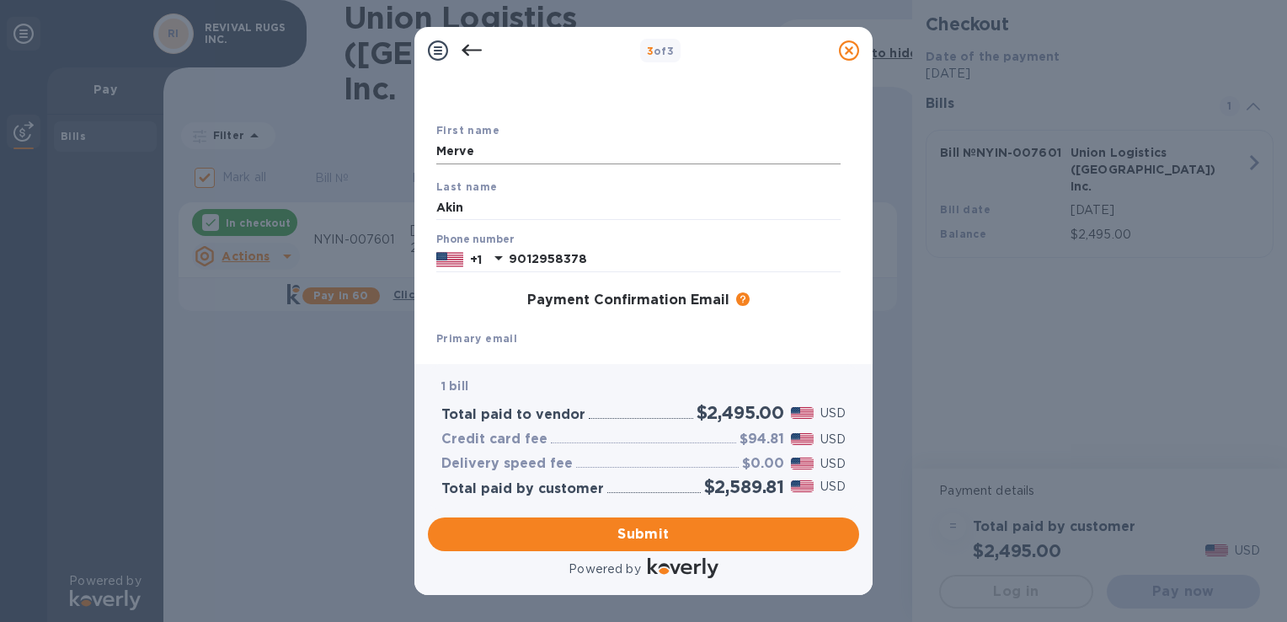
click at [570, 160] on input "Merve" at bounding box center [638, 151] width 404 height 25
type input "Merve"
type input "Akin"
click at [603, 254] on input "9012958378" at bounding box center [675, 259] width 332 height 25
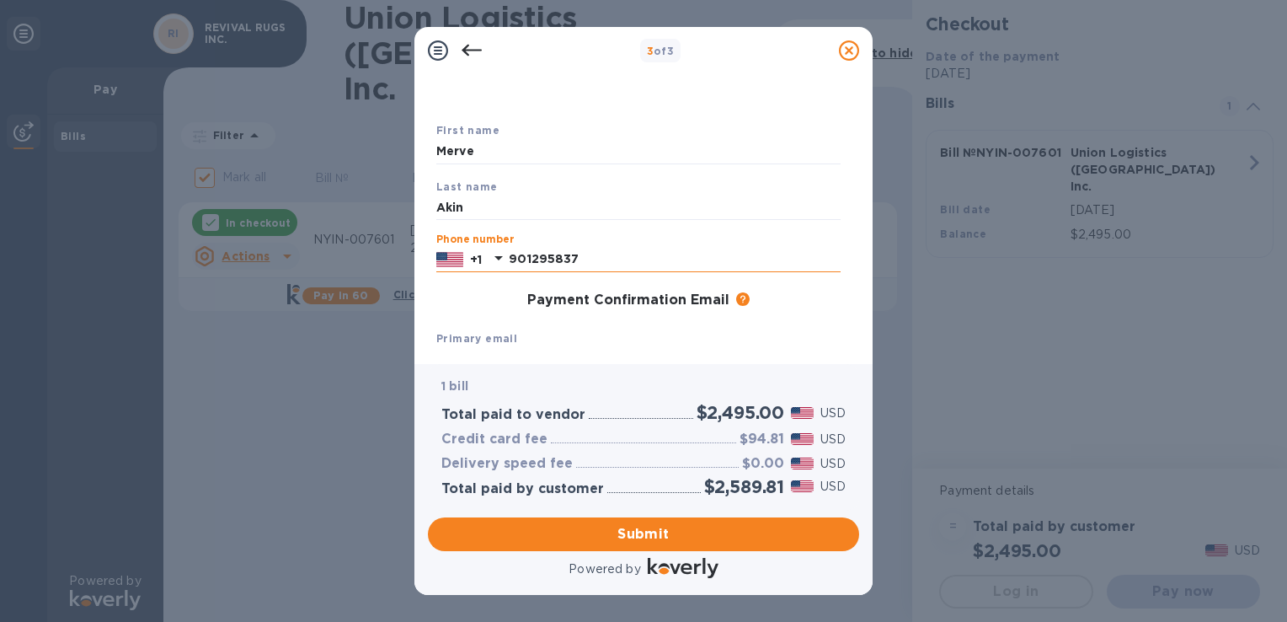
type input "9012958378"
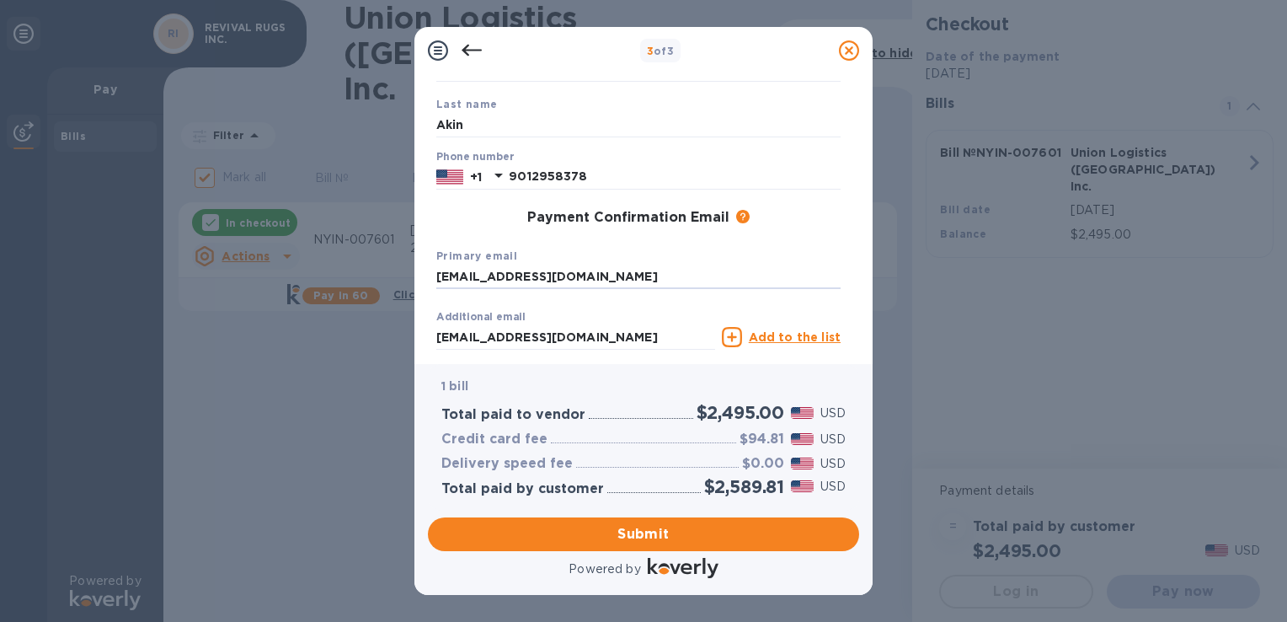
scroll to position [167, 0]
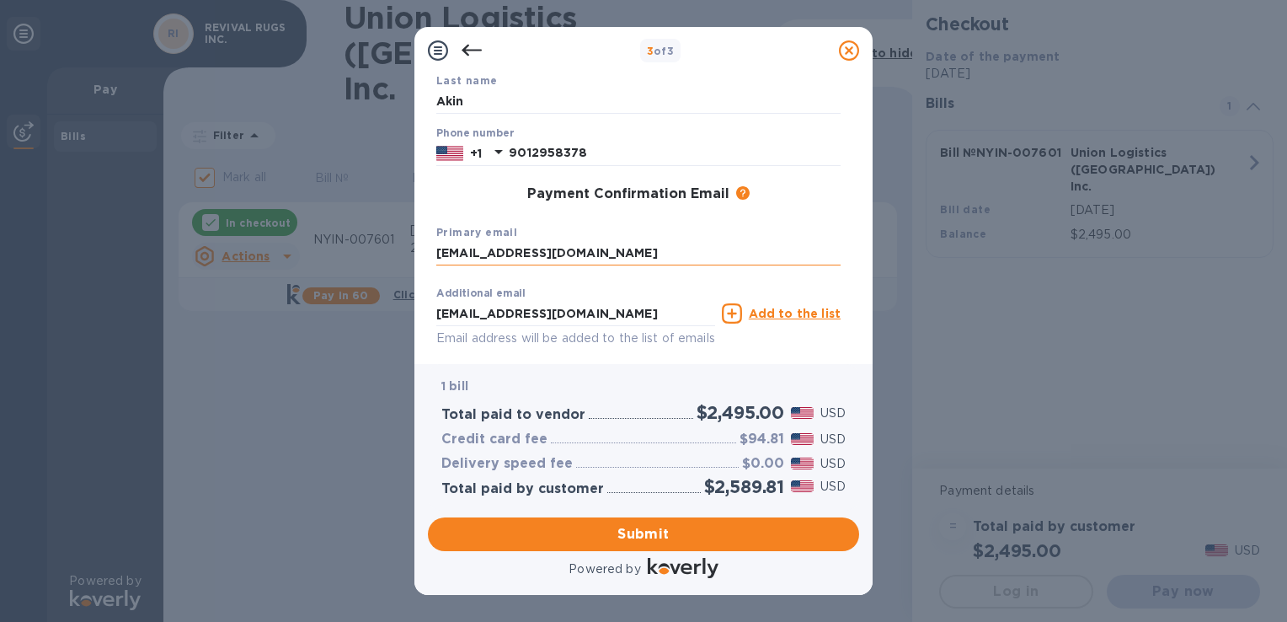
click at [608, 256] on input "[EMAIL_ADDRESS][DOMAIN_NAME]" at bounding box center [638, 253] width 404 height 25
click at [608, 253] on input "[EMAIL_ADDRESS][DOMAIN_NAME]" at bounding box center [638, 253] width 404 height 25
type input "[EMAIL_ADDRESS][DOMAIN_NAME]"
click at [607, 312] on input "[EMAIL_ADDRESS][DOMAIN_NAME]" at bounding box center [575, 313] width 279 height 25
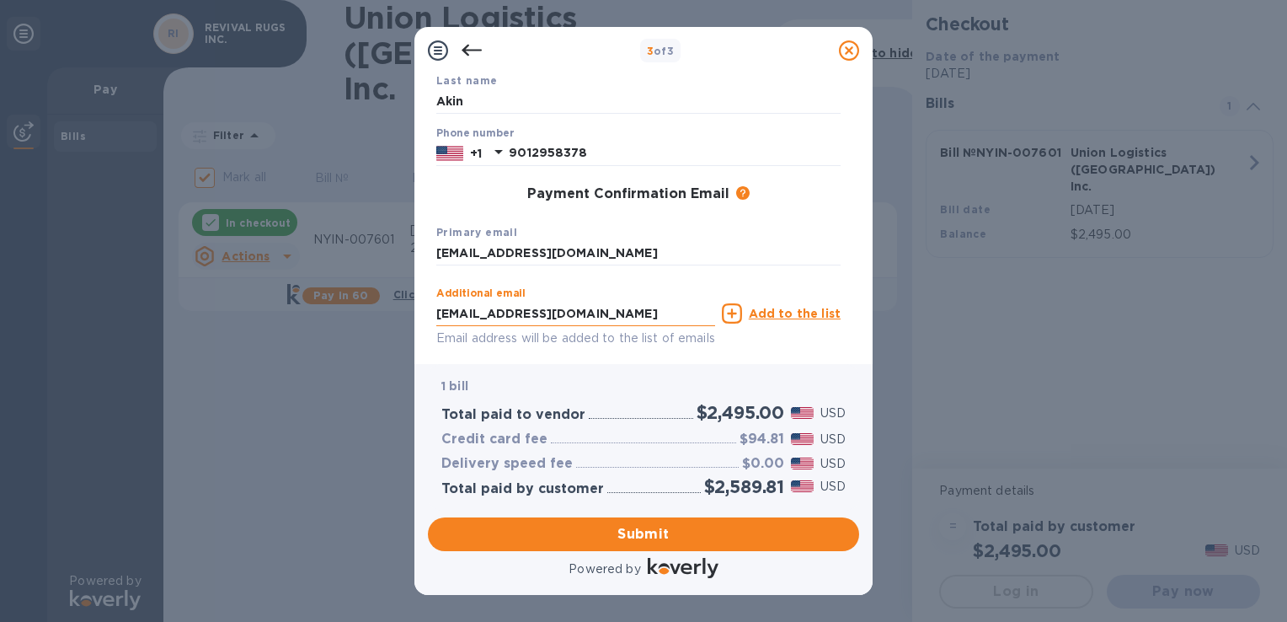
type input "[EMAIL_ADDRESS][DOMAIN_NAME]"
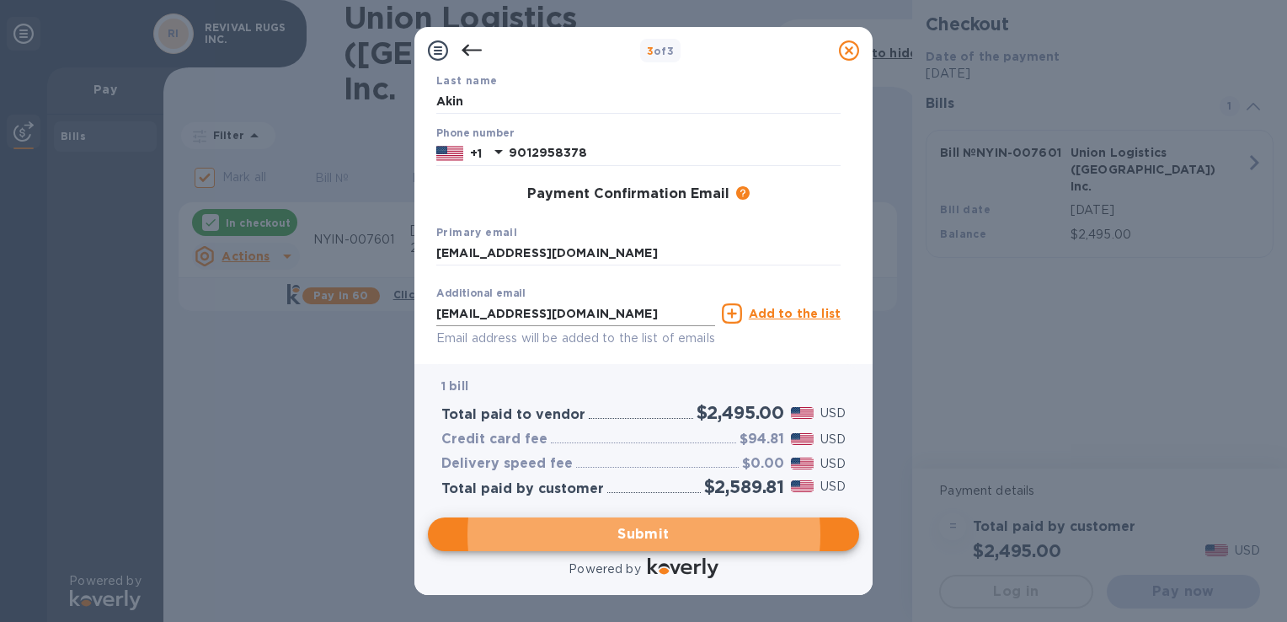
scroll to position [243, 0]
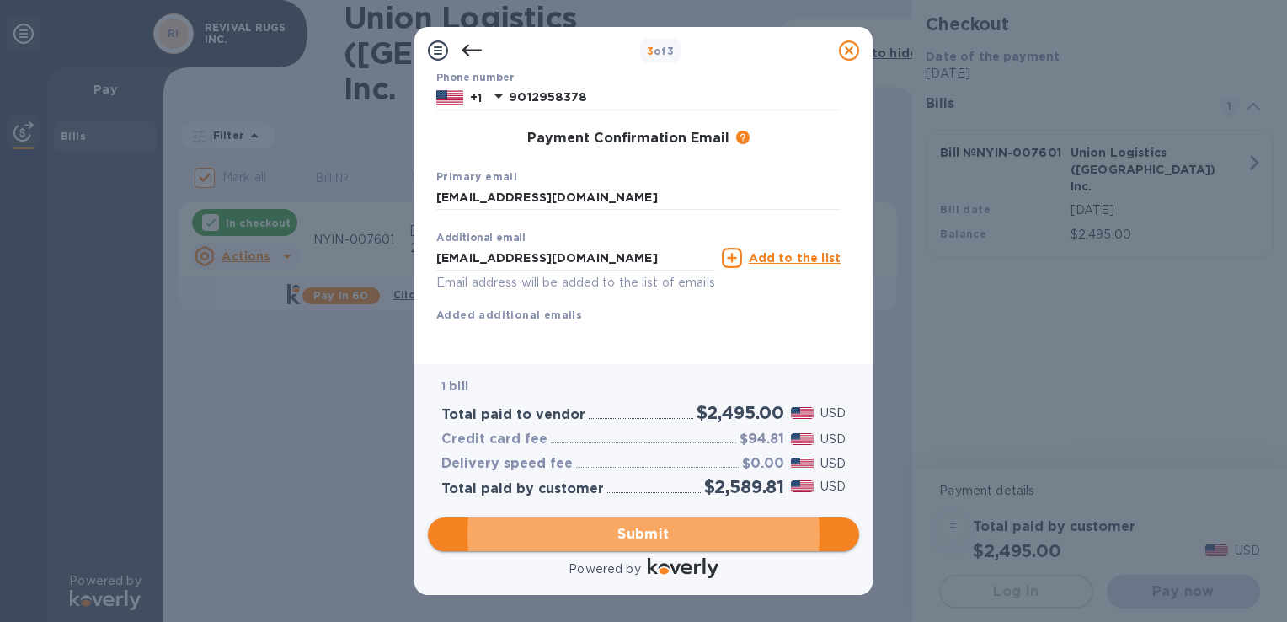
click at [624, 532] on span "Submit" at bounding box center [643, 534] width 404 height 20
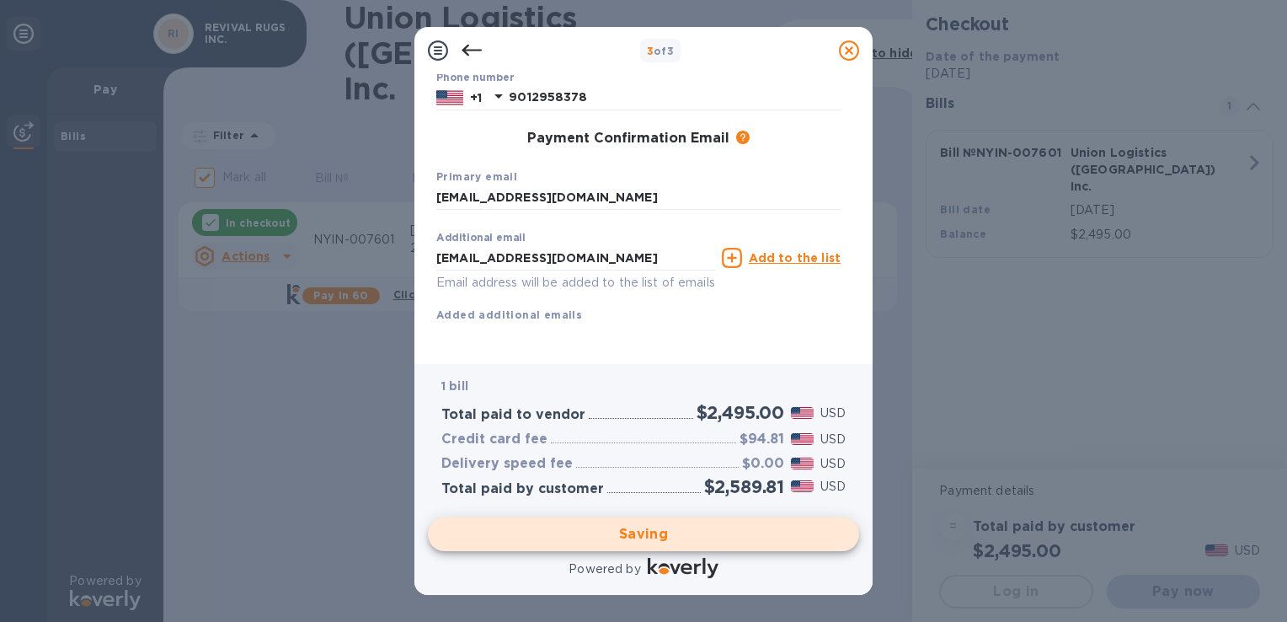
checkbox input "false"
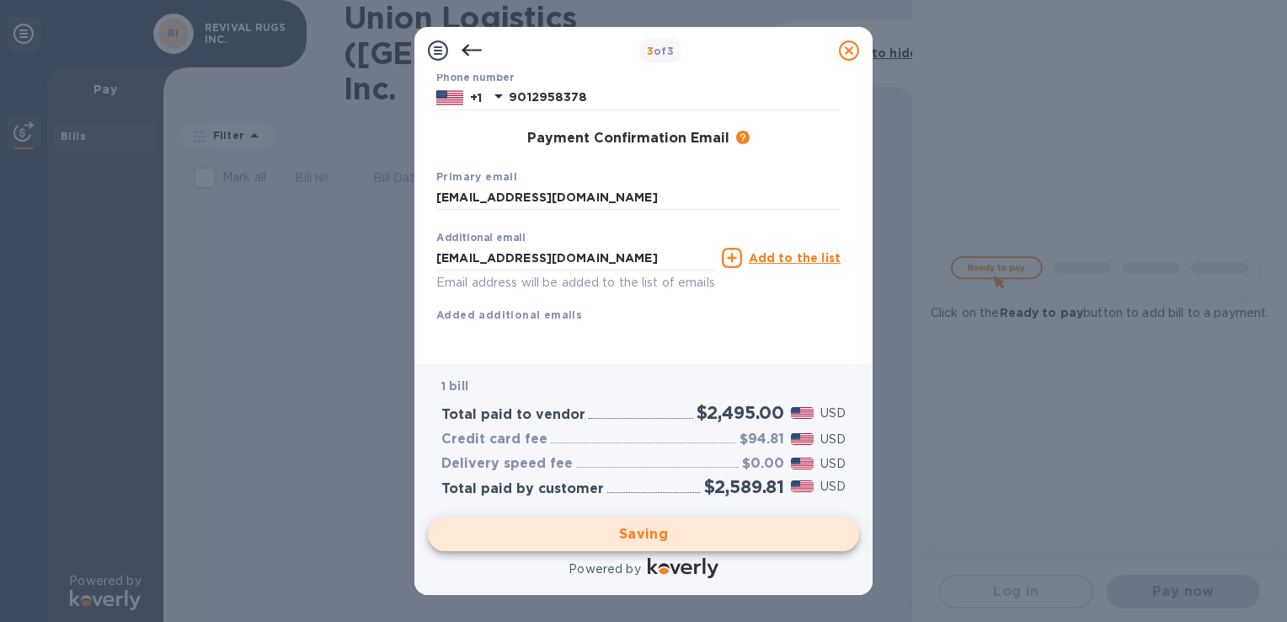
scroll to position [0, 0]
